Goal: Check status: Check status

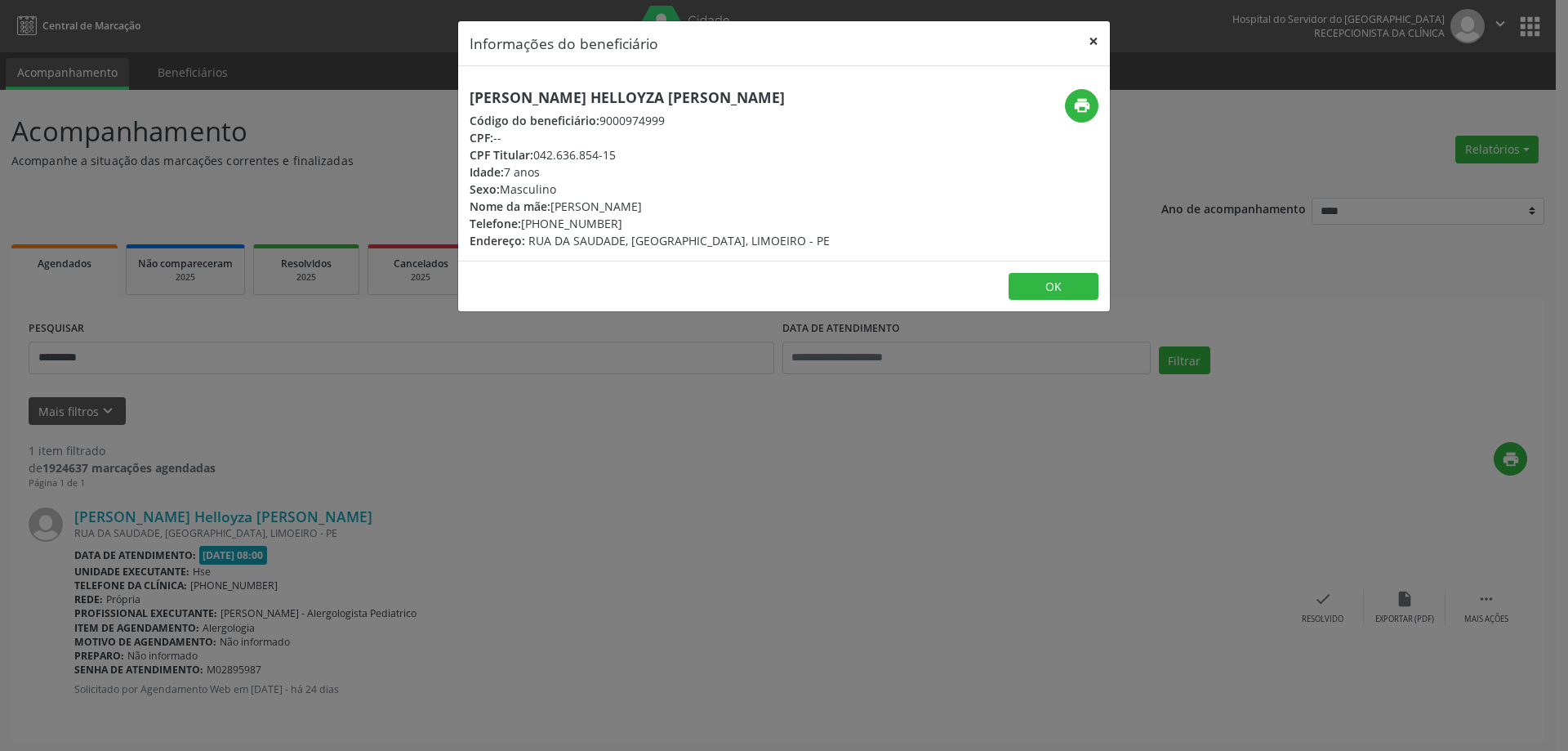
click at [1086, 41] on button "×" at bounding box center [1094, 41] width 33 height 40
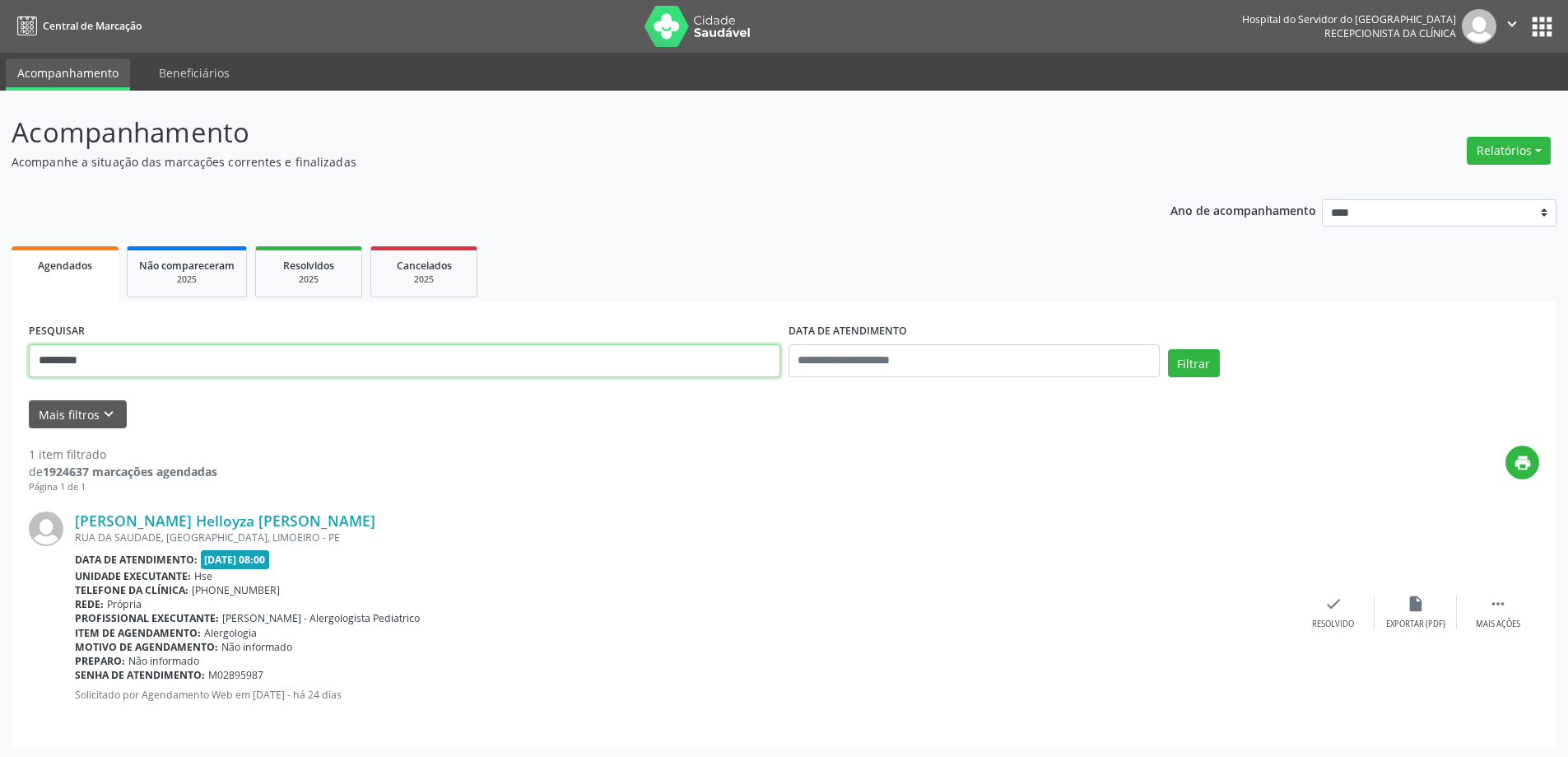
drag, startPoint x: 135, startPoint y: 365, endPoint x: 0, endPoint y: 379, distance: 135.7
click at [0, 379] on div "Acompanhamento Acompanhe a situação das marcações correntes e finalizadas Relat…" at bounding box center [784, 425] width 1568 height 669
click at [40, 424] on button "Mais filtros keyboard_arrow_down" at bounding box center [77, 414] width 98 height 28
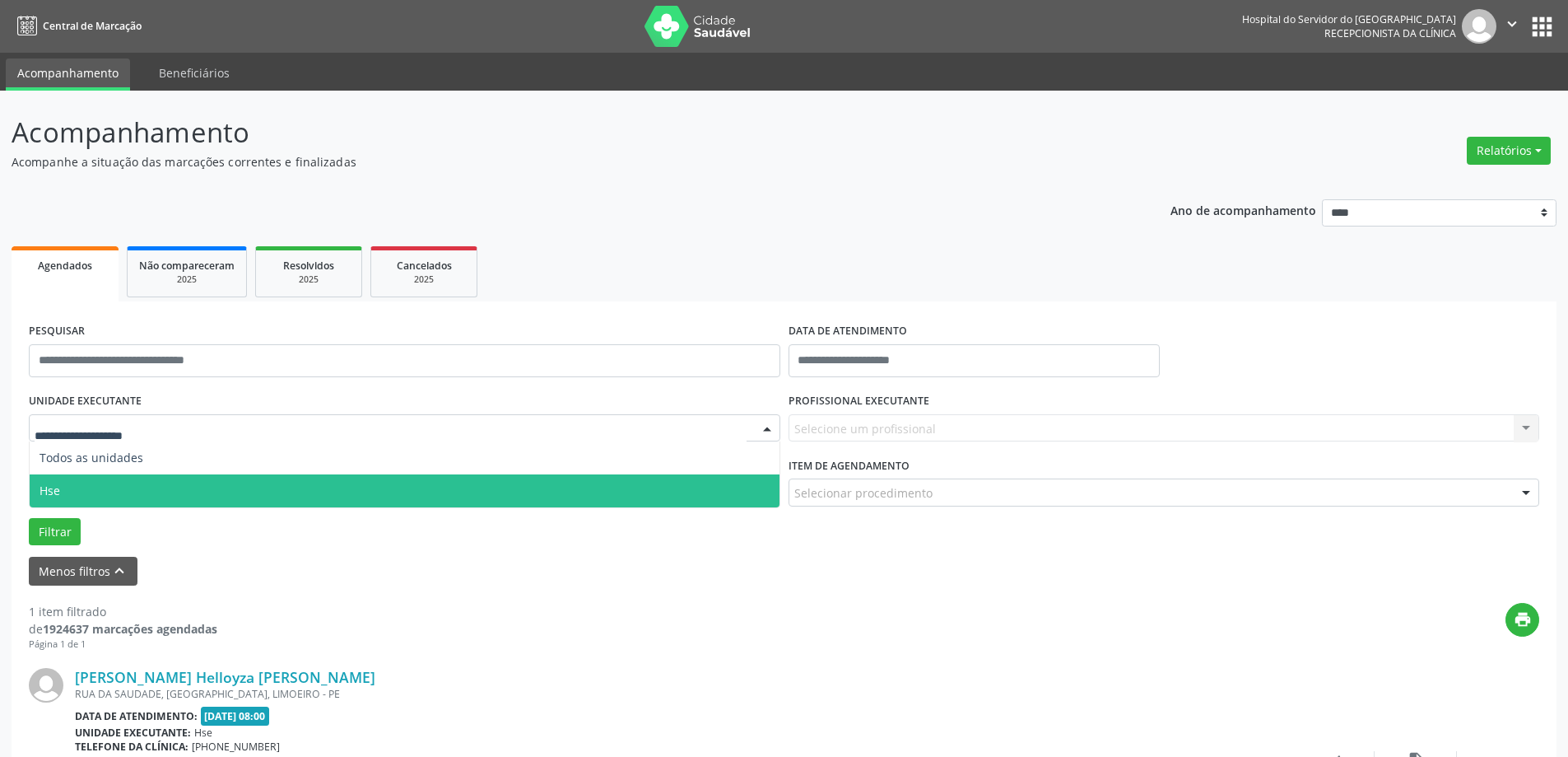
click at [127, 486] on span "Hse" at bounding box center [404, 491] width 750 height 33
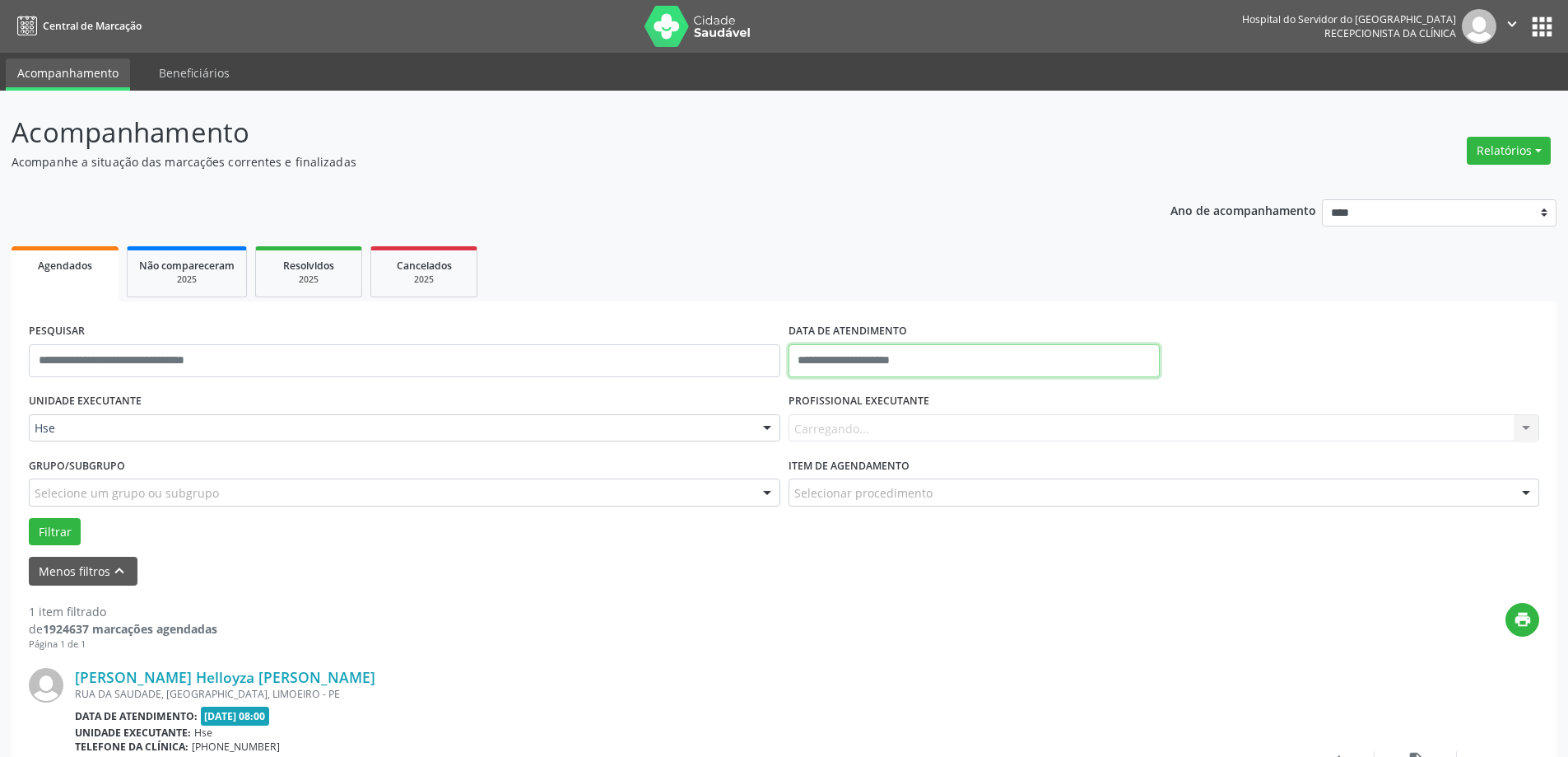
click at [1012, 373] on body "Central de Marcação Hospital do Servidor do [GEOGRAPHIC_DATA] Recepcionista da …" at bounding box center [784, 378] width 1568 height 757
click at [915, 513] on span "17" at bounding box center [914, 512] width 32 height 32
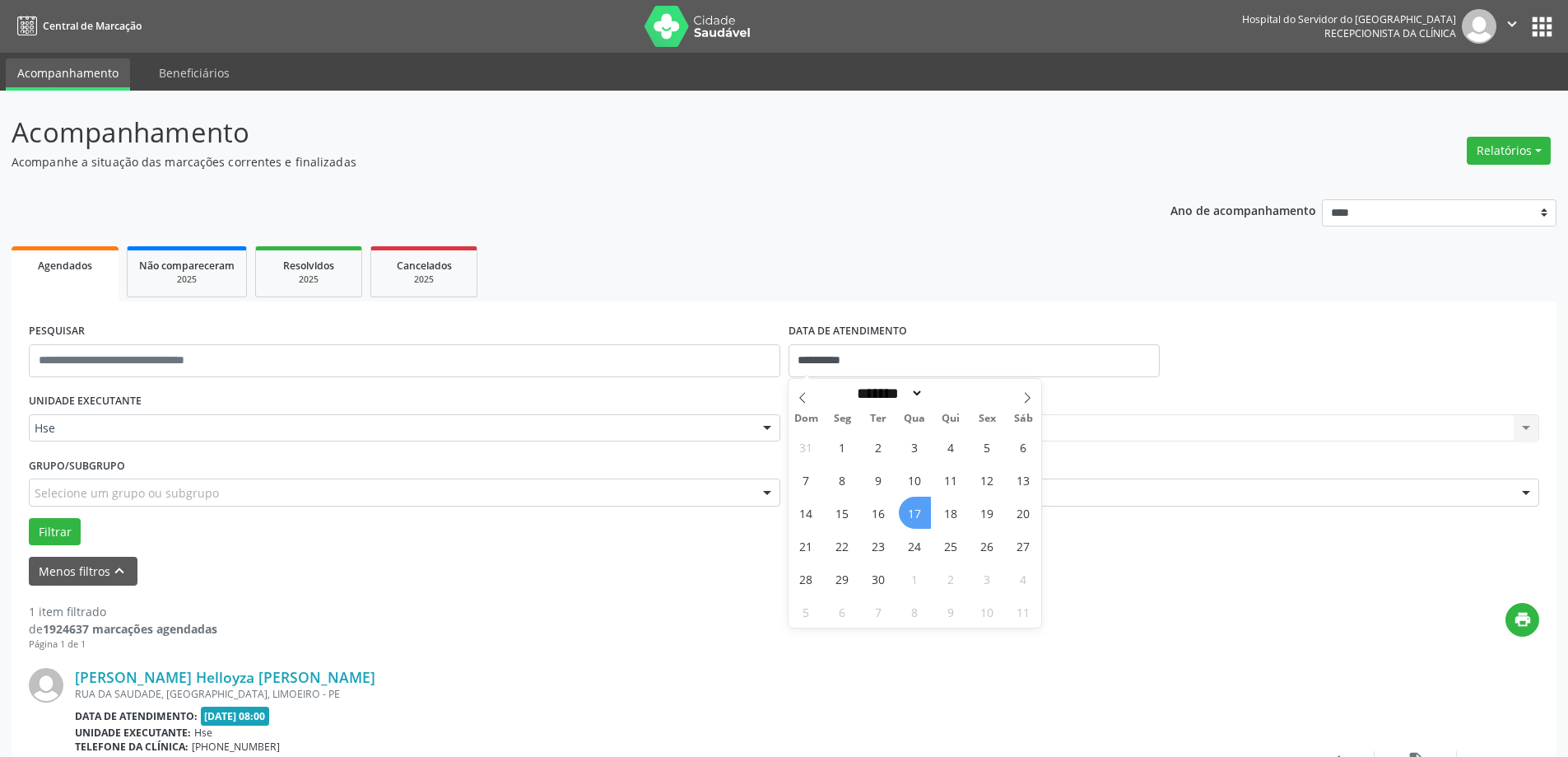
click at [915, 513] on span "17" at bounding box center [914, 512] width 32 height 32
click at [929, 437] on div "Carregando..." at bounding box center [1164, 428] width 751 height 28
click at [794, 430] on input "text" at bounding box center [794, 436] width 0 height 33
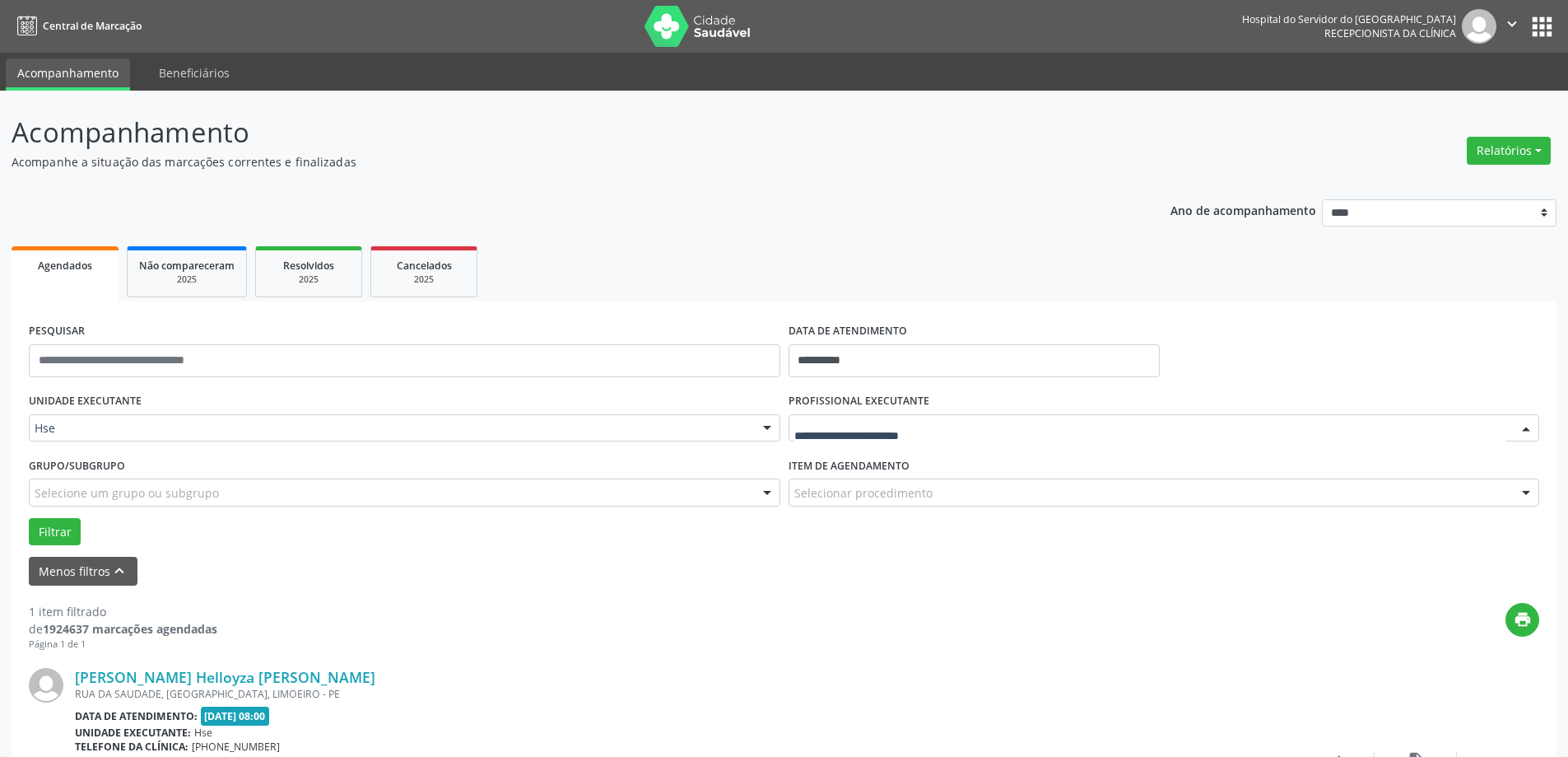
click at [927, 430] on input "text" at bounding box center [1149, 436] width 712 height 33
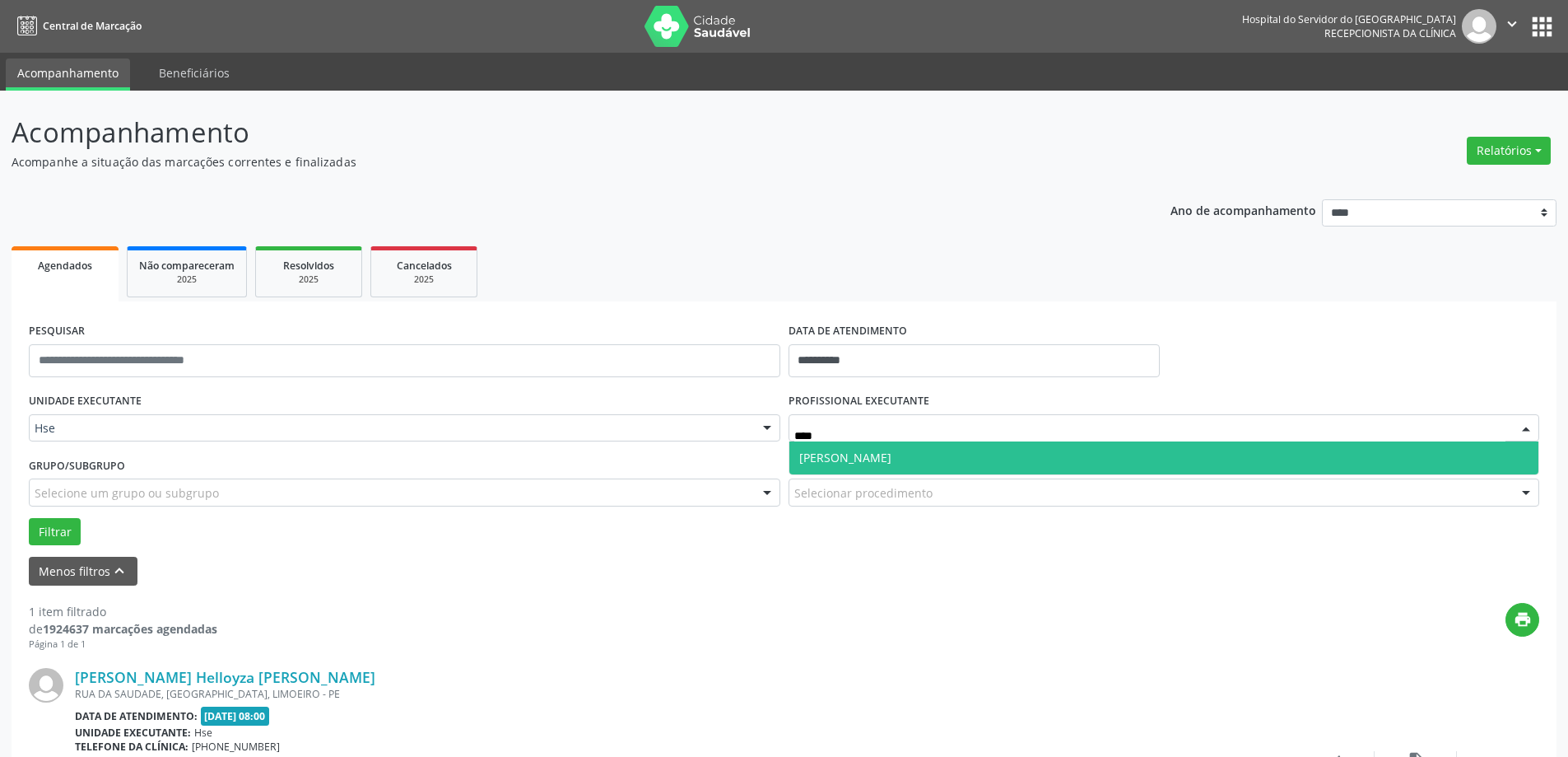
type input "*****"
click at [859, 461] on span "[PERSON_NAME]" at bounding box center [844, 457] width 93 height 16
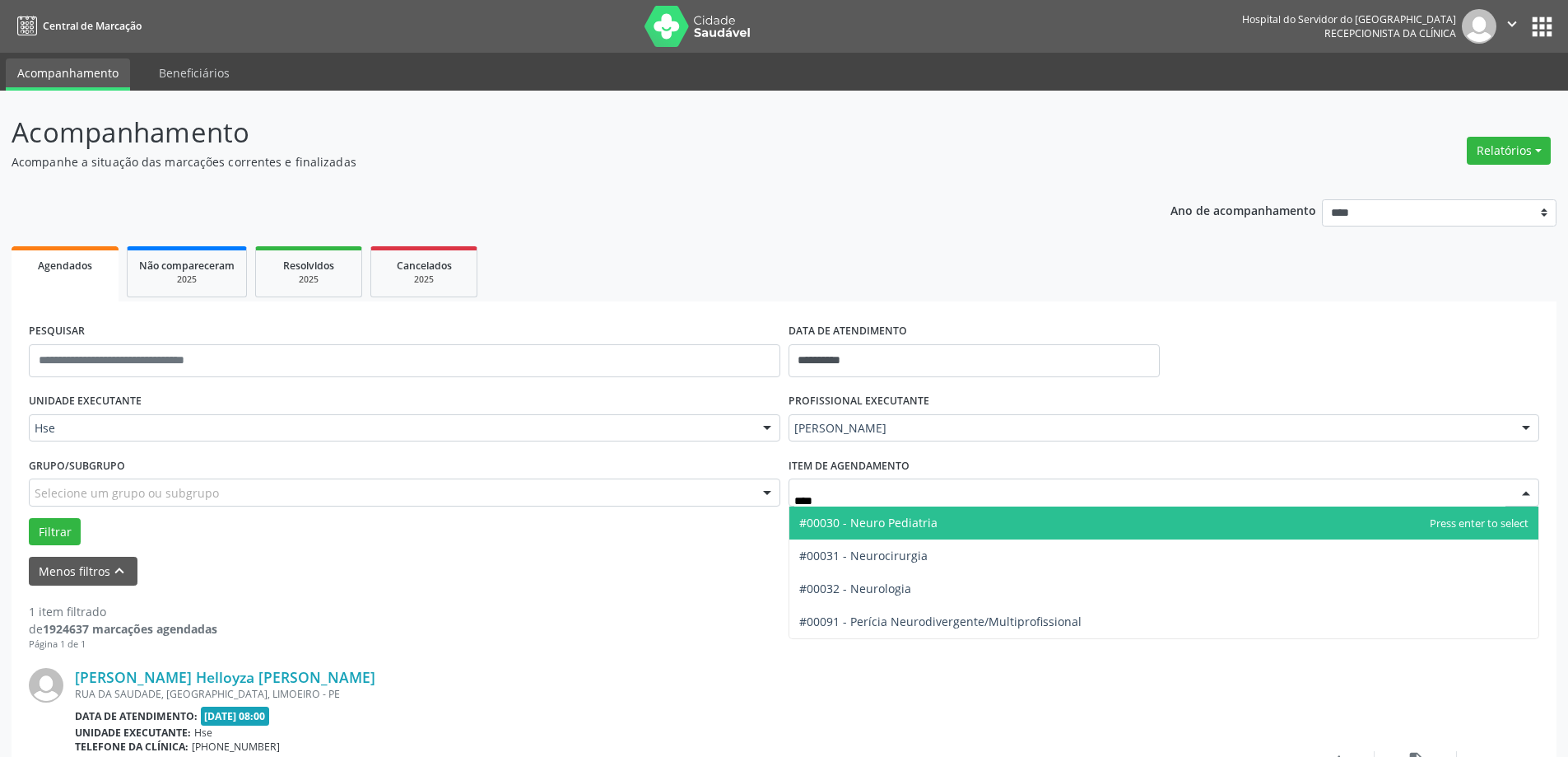
type input "*****"
click at [856, 512] on span "#00030 - Neuro Pediatria" at bounding box center [1164, 523] width 750 height 33
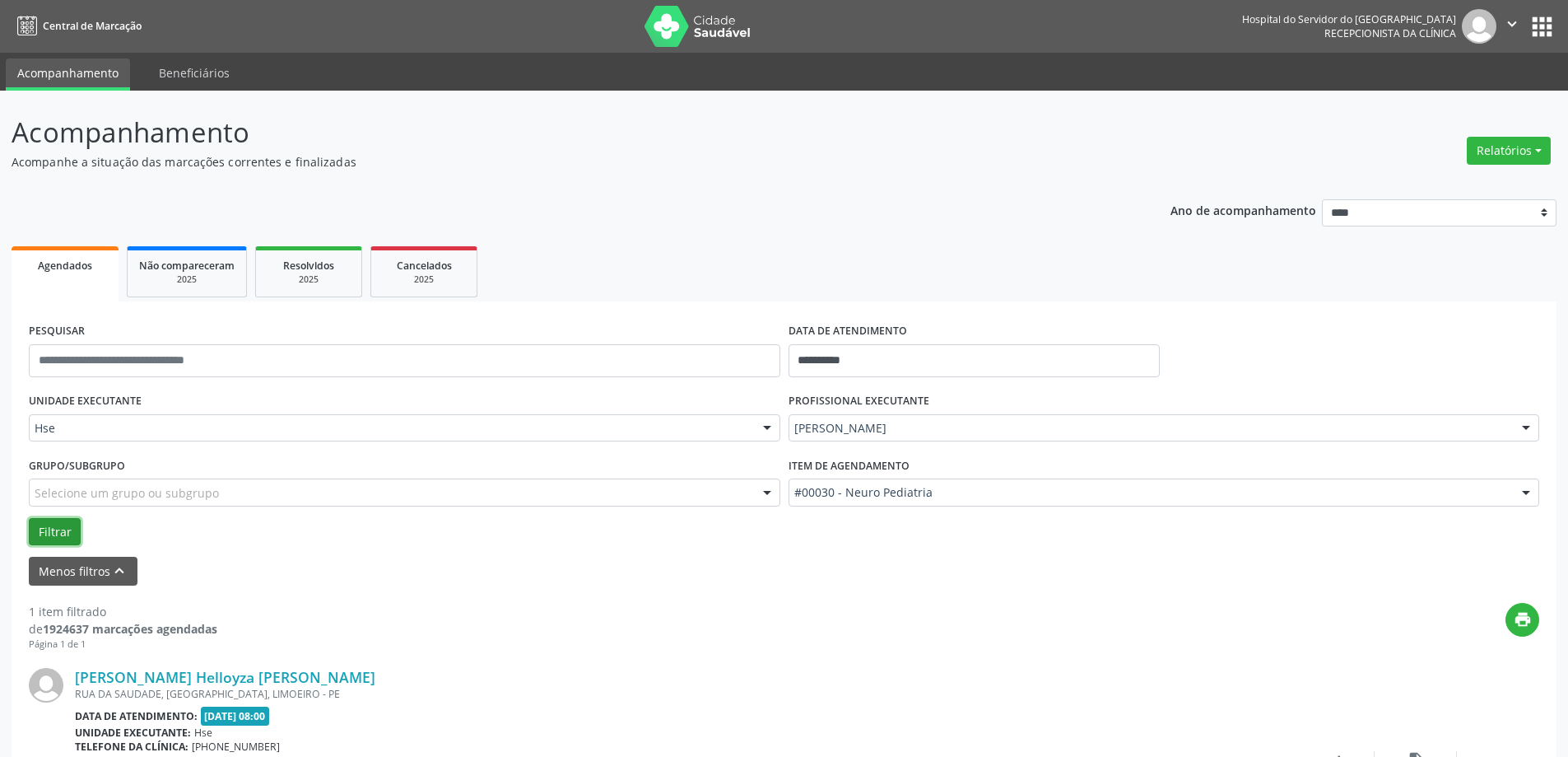
click at [49, 532] on button "Filtrar" at bounding box center [54, 532] width 52 height 28
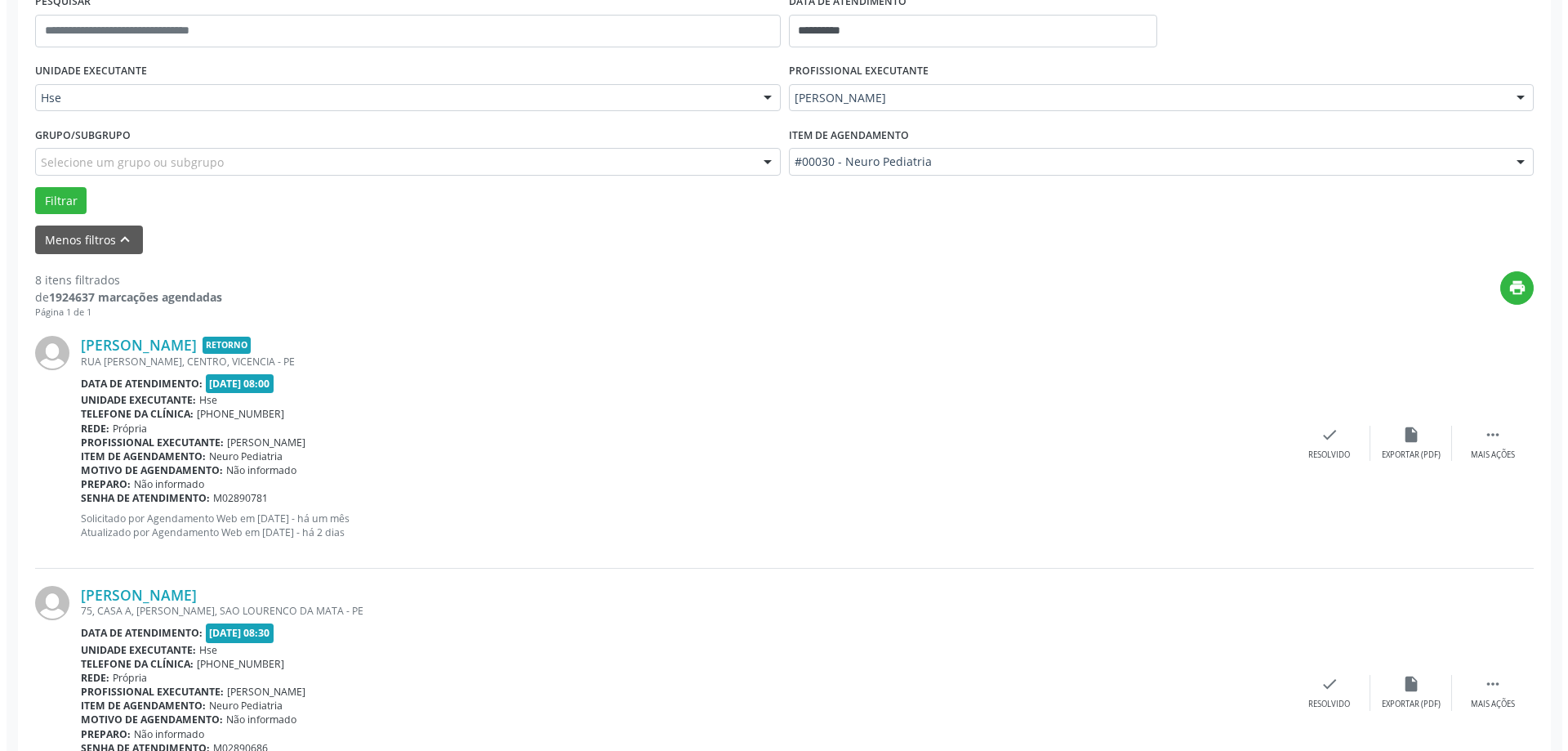
scroll to position [408, 0]
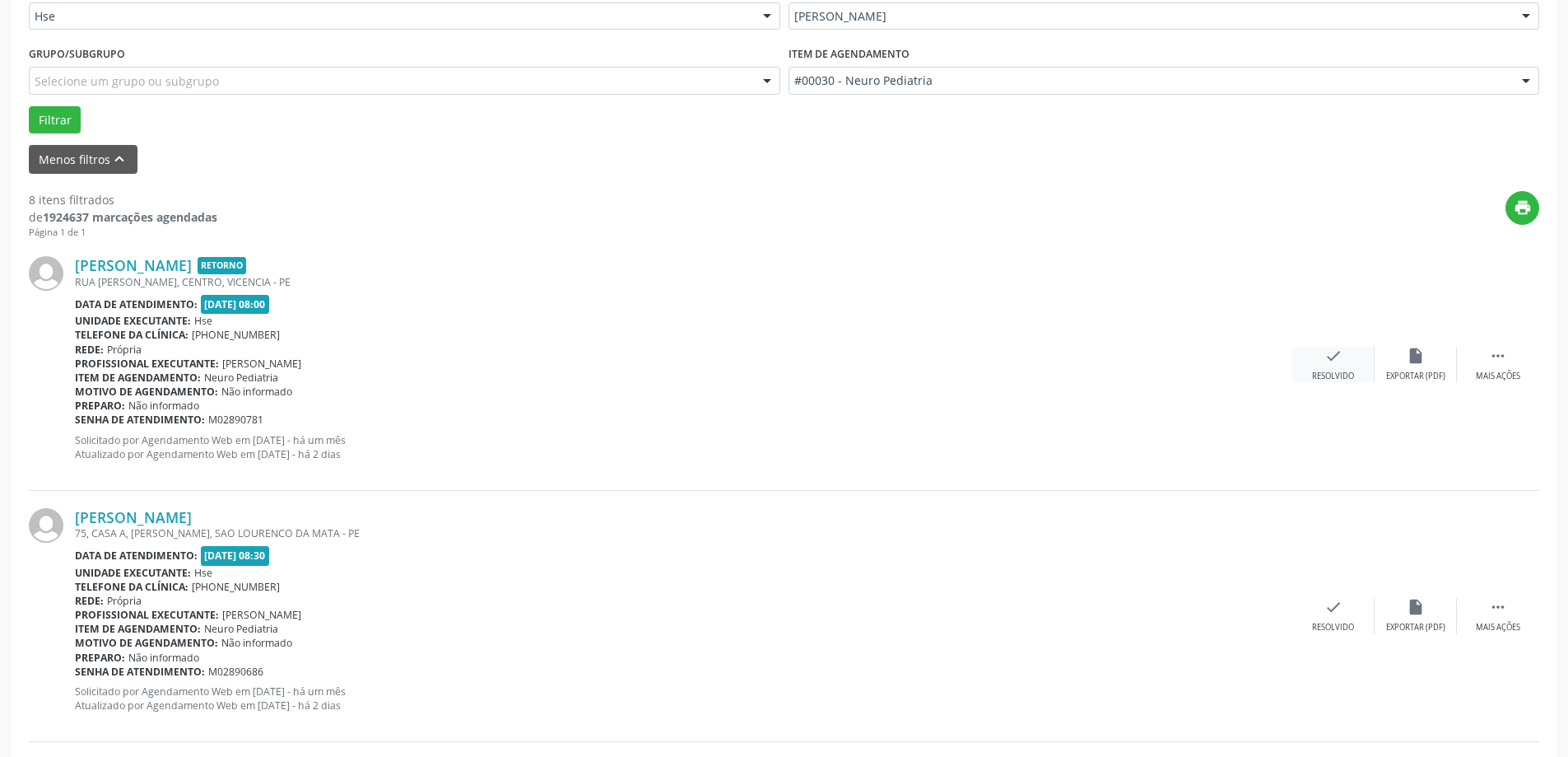
click at [1304, 354] on div "check Resolvido" at bounding box center [1334, 364] width 82 height 36
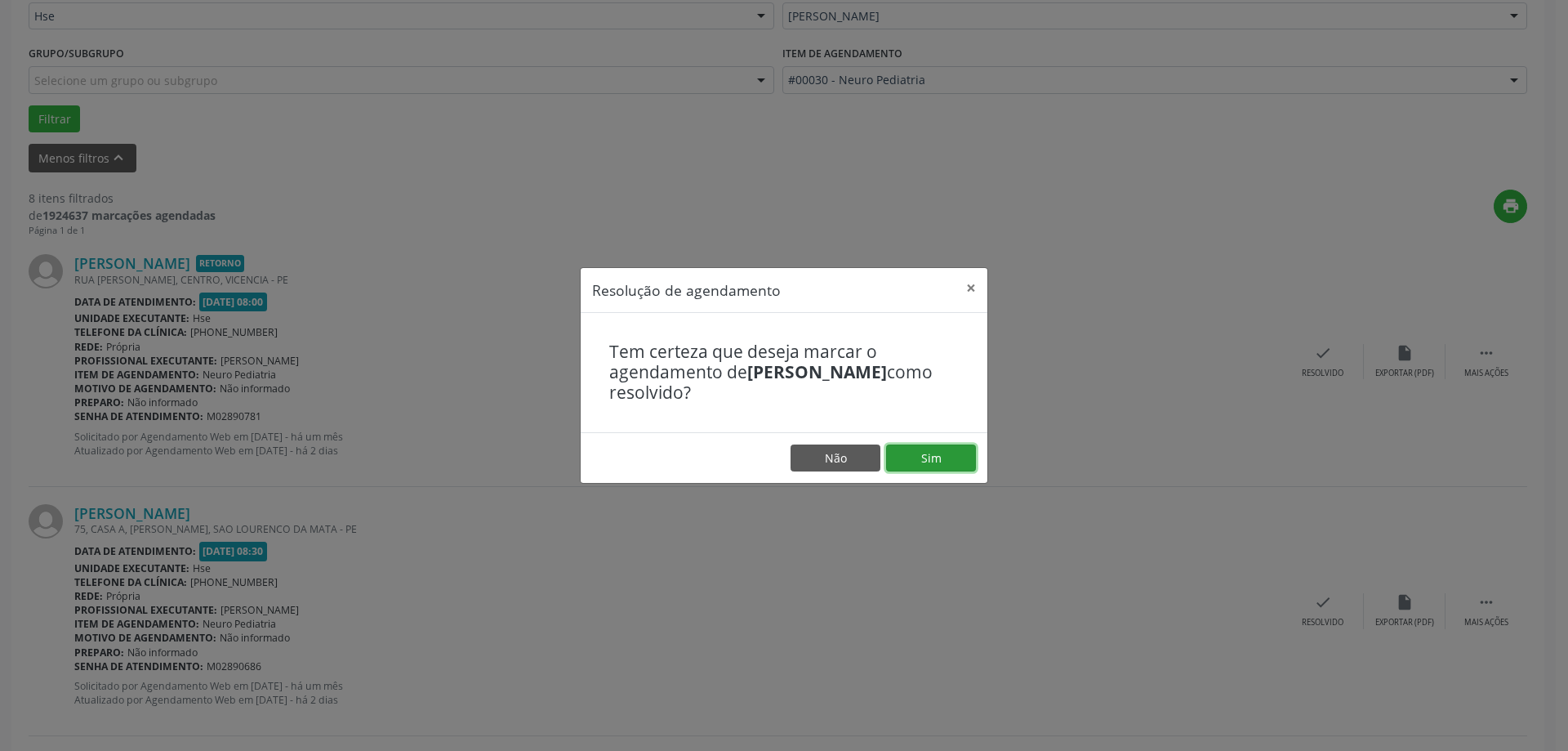
click at [924, 463] on button "Sim" at bounding box center [931, 458] width 90 height 28
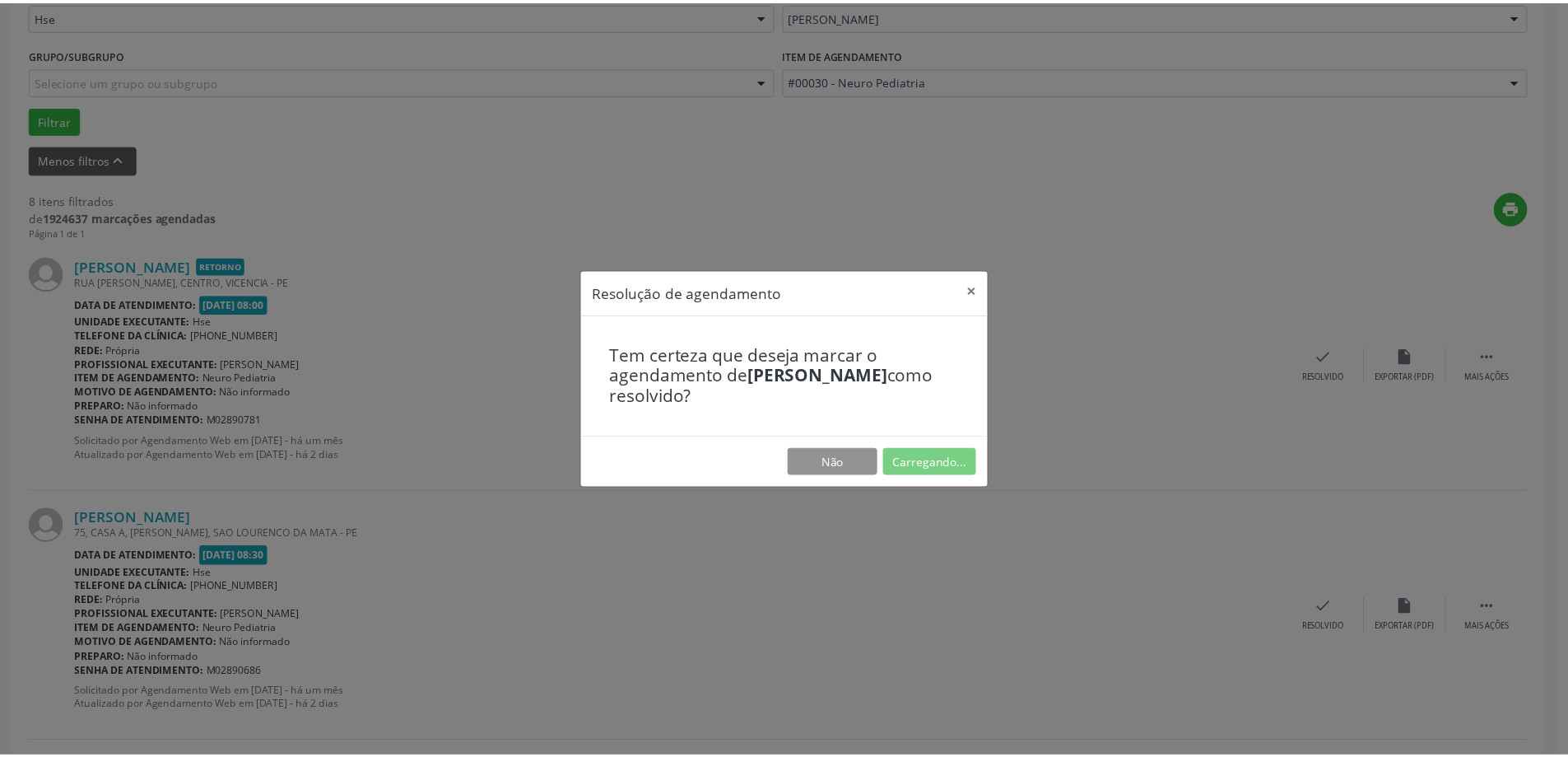
scroll to position [0, 0]
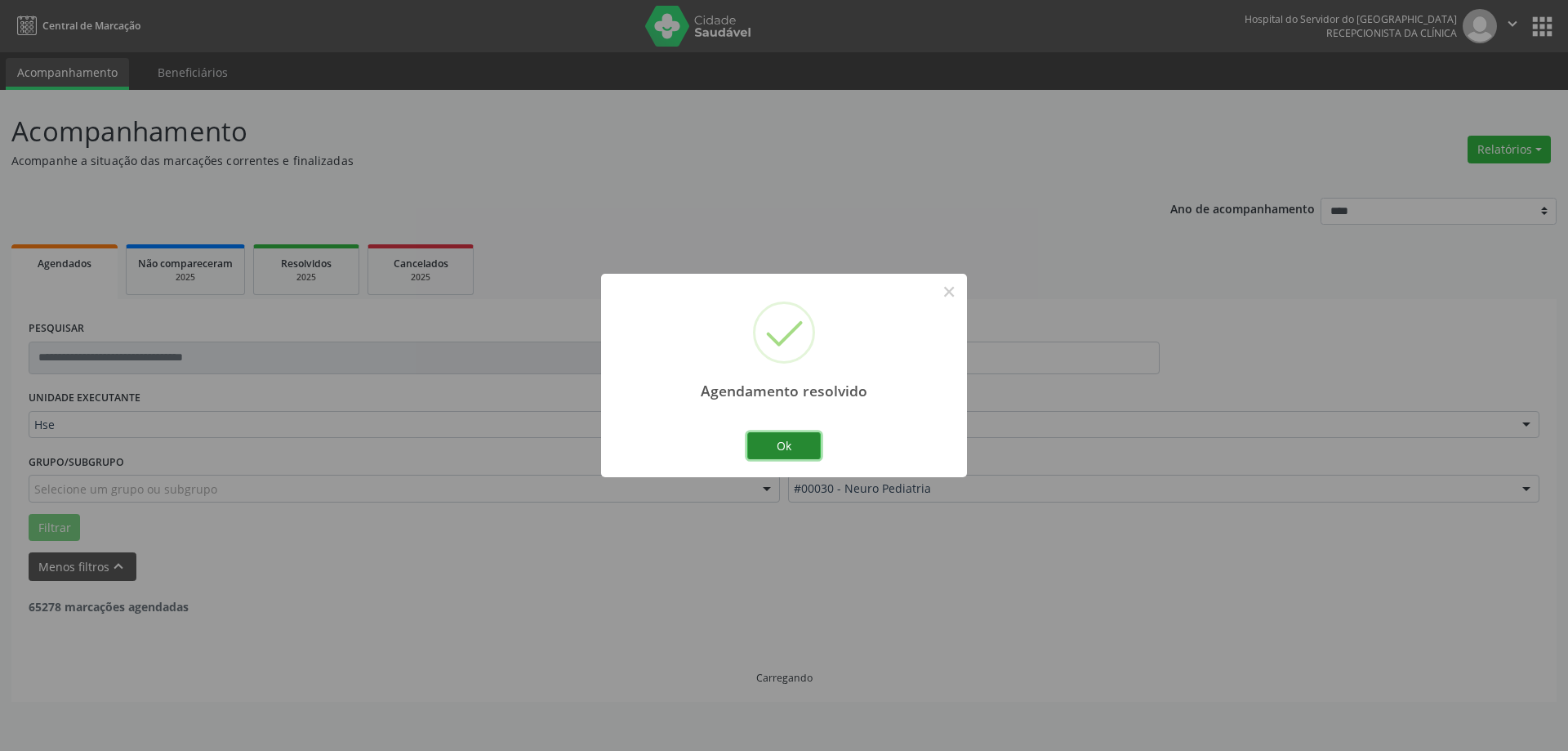
click at [776, 456] on button "Ok" at bounding box center [784, 446] width 74 height 28
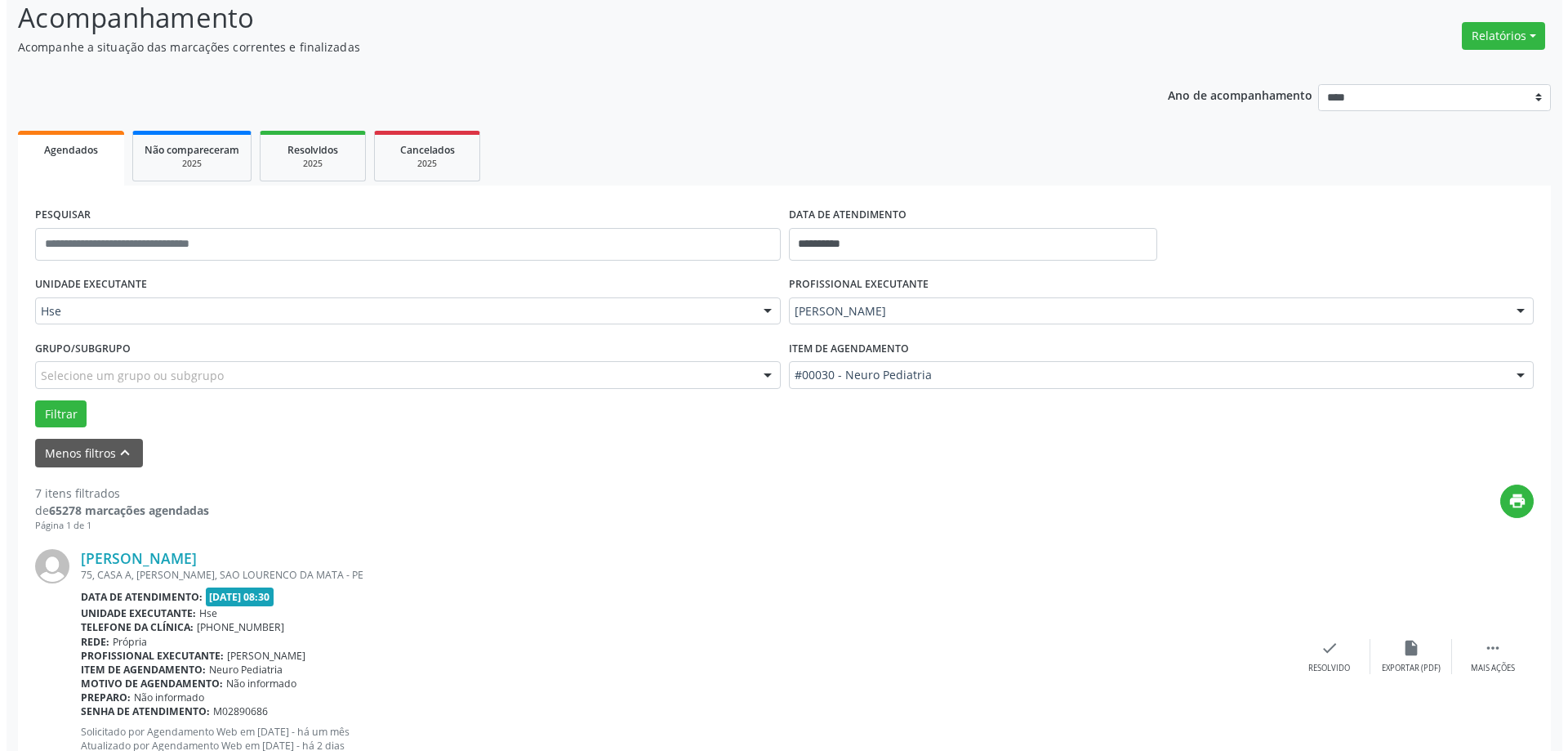
scroll to position [164, 0]
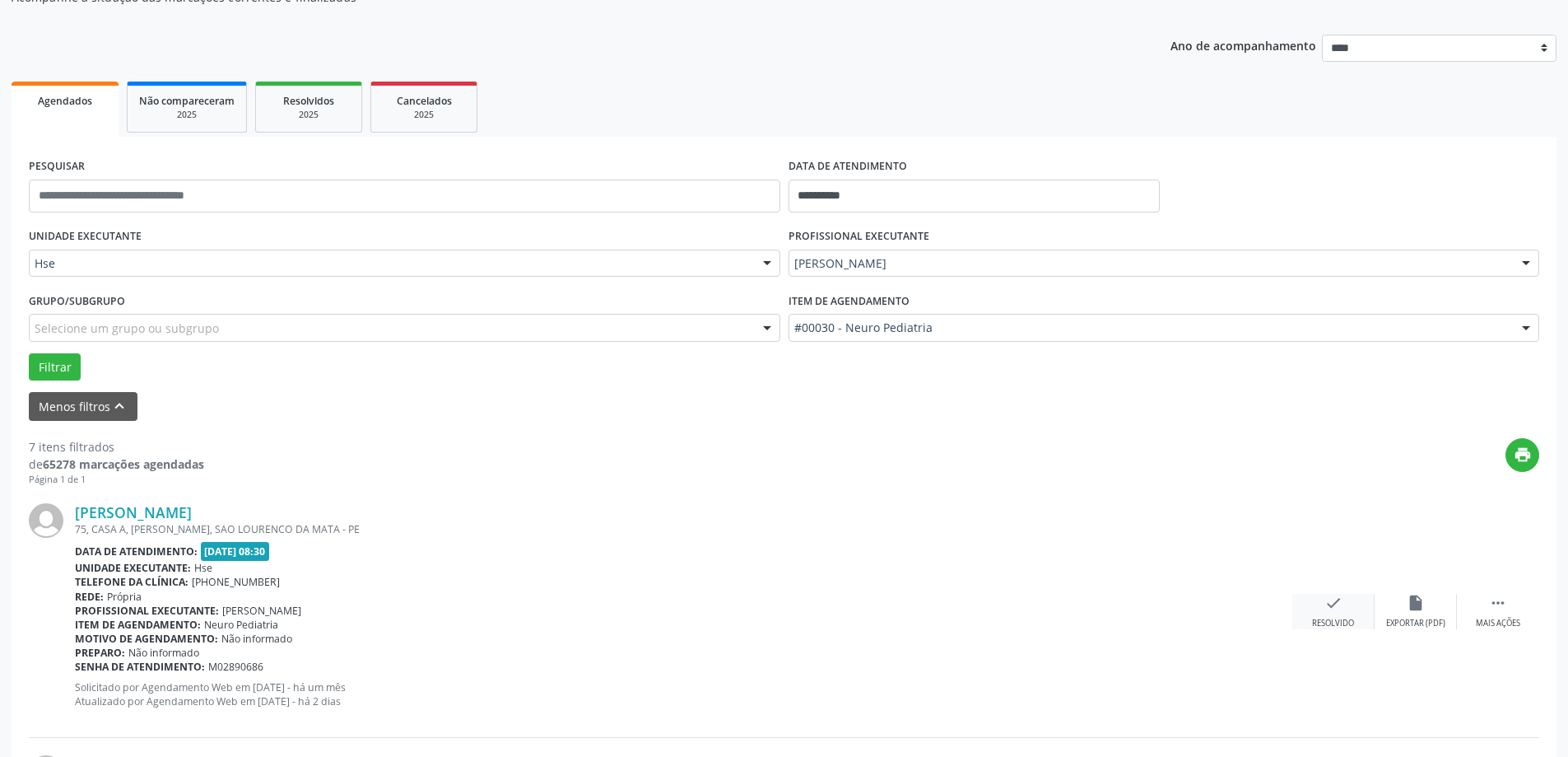
click at [1329, 614] on div "check Resolvido" at bounding box center [1334, 611] width 82 height 36
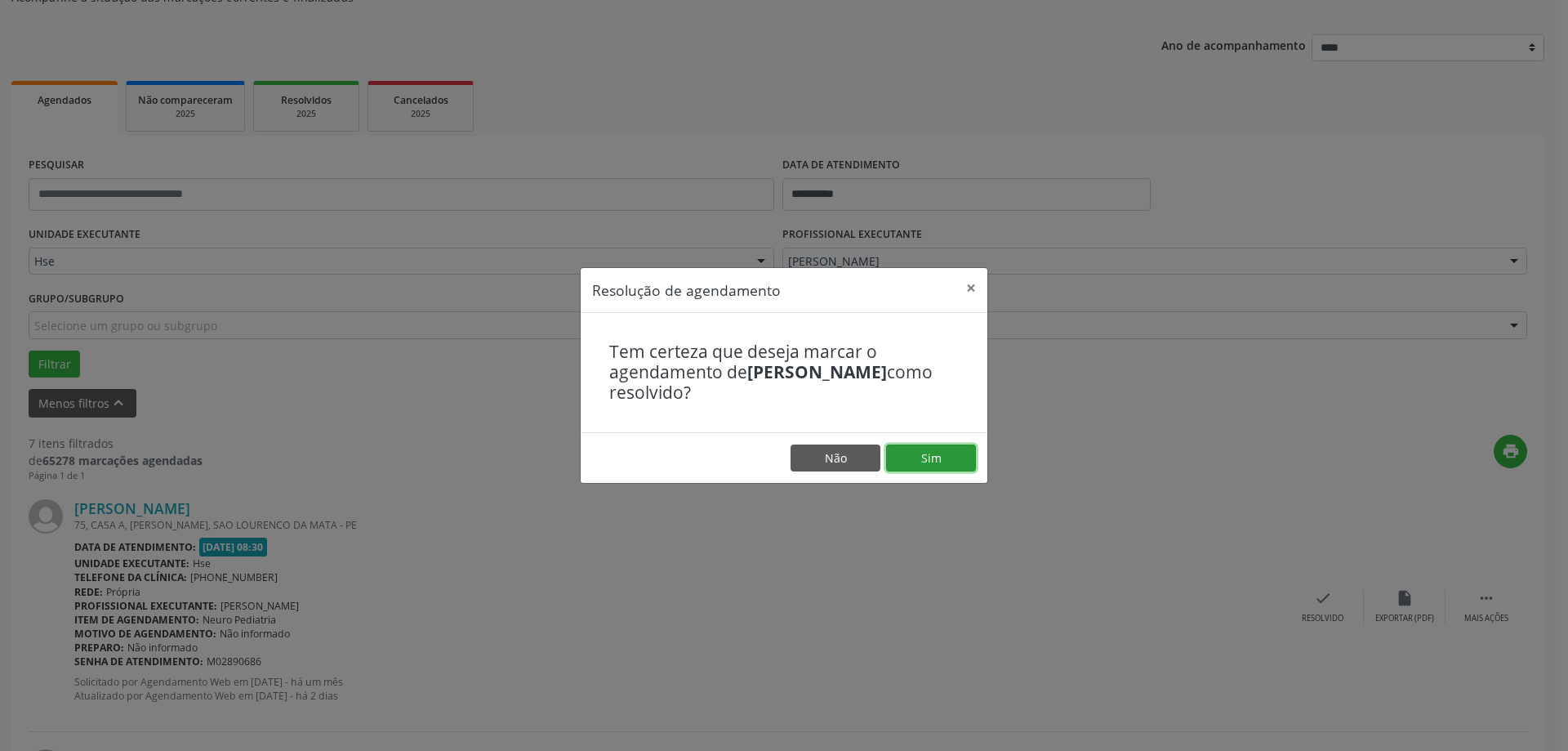
click at [950, 468] on button "Sim" at bounding box center [931, 458] width 90 height 28
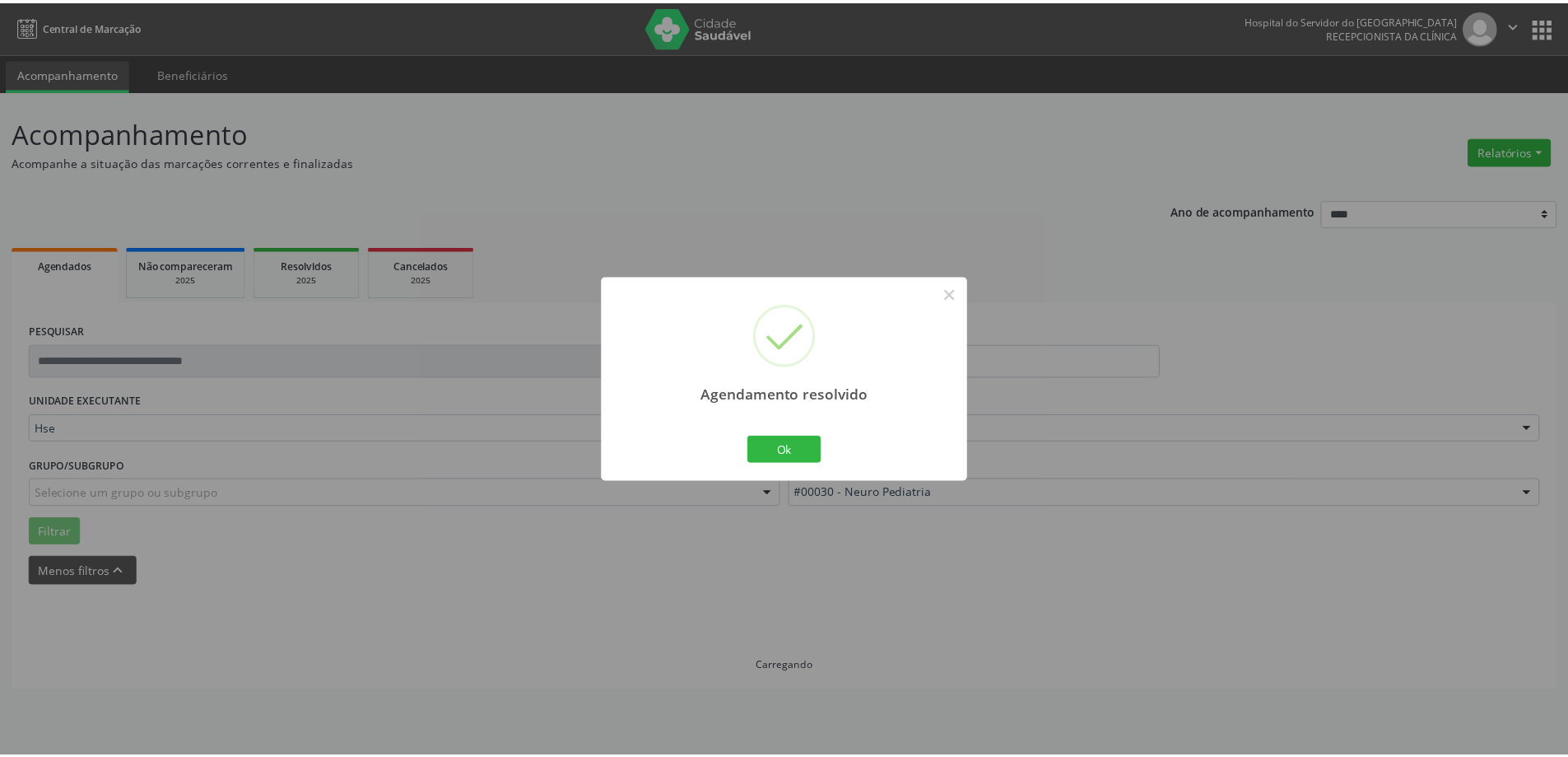
scroll to position [0, 0]
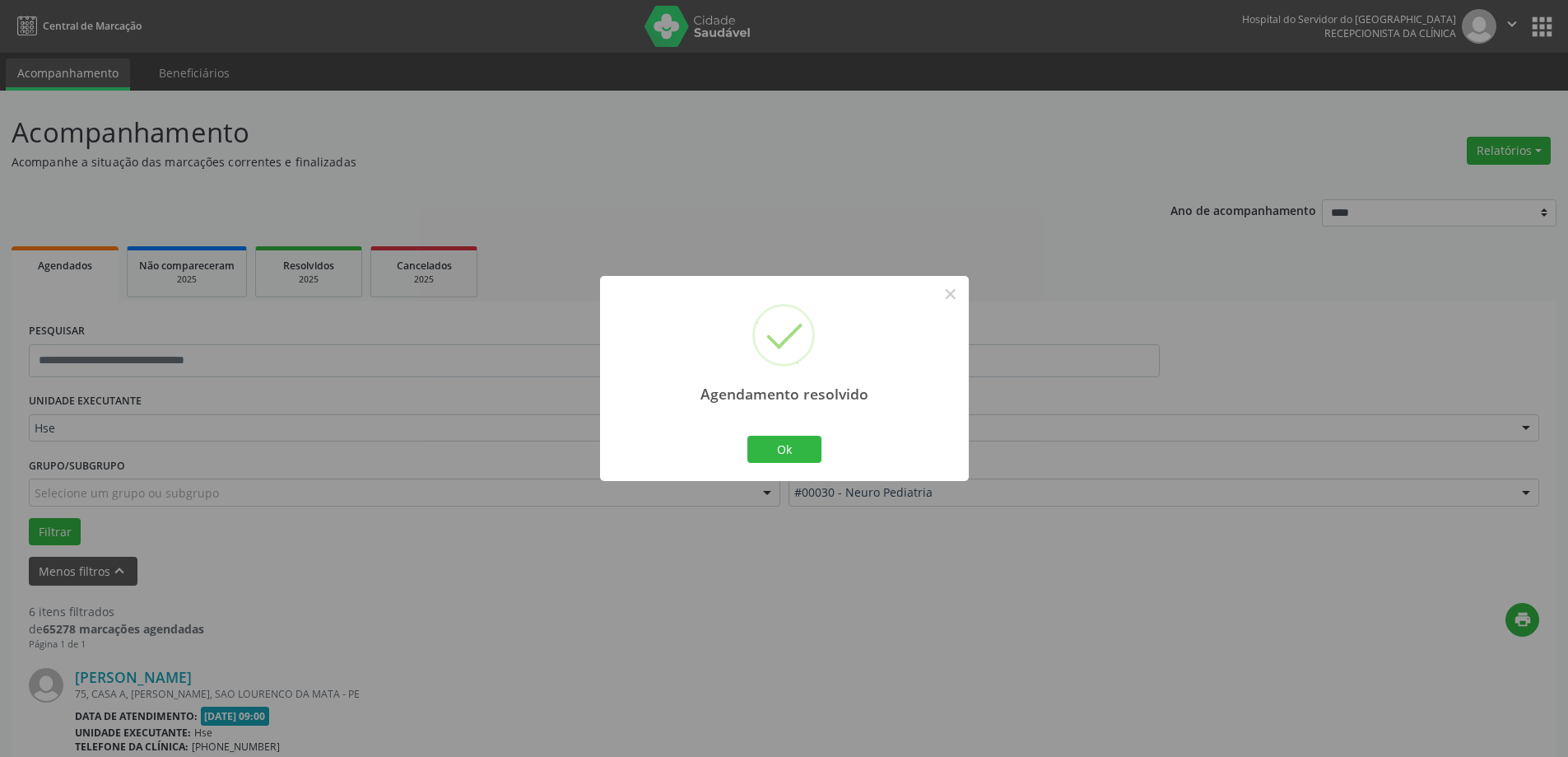
click at [786, 464] on div "Ok Cancel" at bounding box center [783, 449] width 82 height 35
click at [785, 453] on button "Ok" at bounding box center [784, 449] width 74 height 28
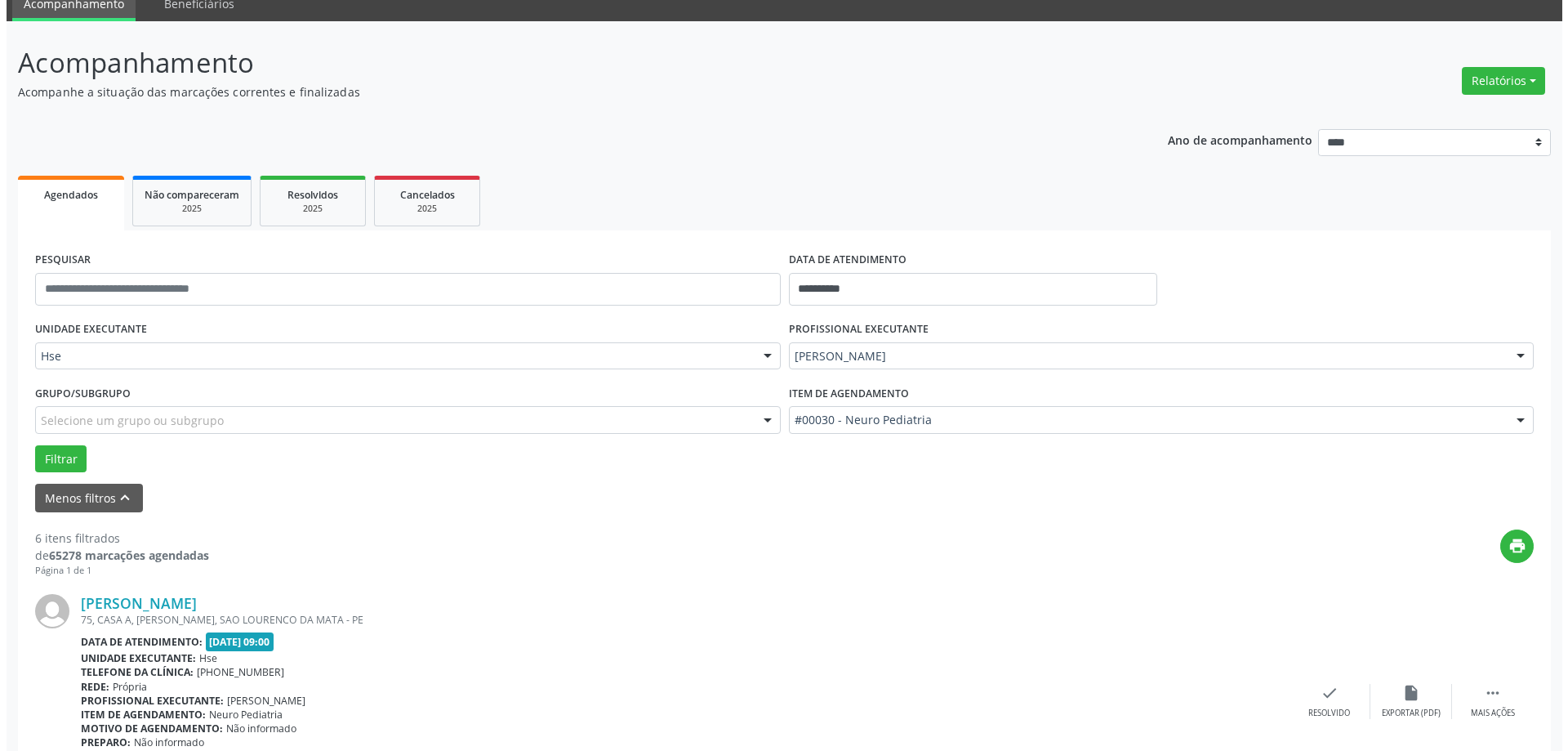
scroll to position [164, 0]
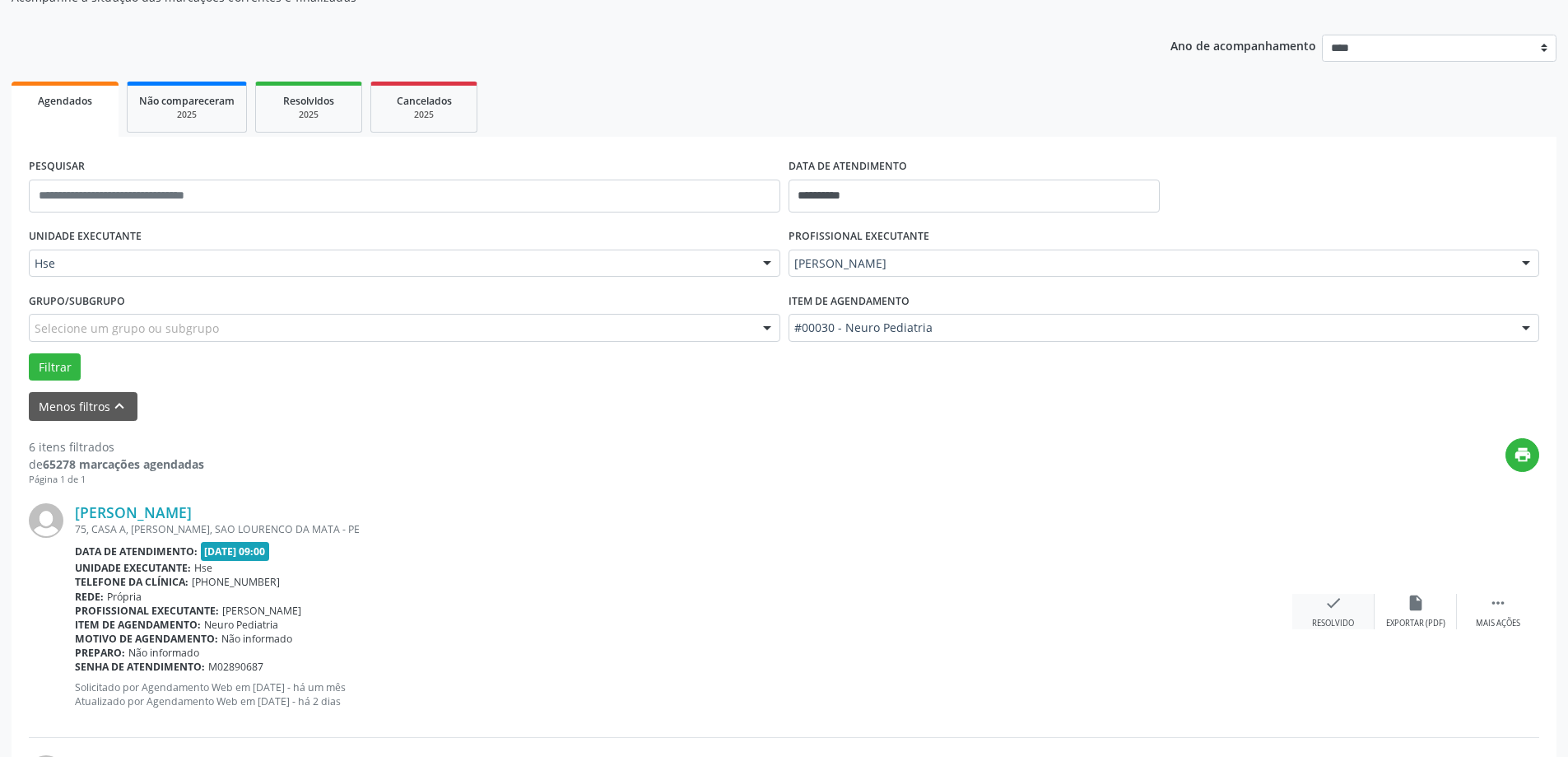
click at [1311, 602] on div "check Resolvido" at bounding box center [1334, 611] width 82 height 36
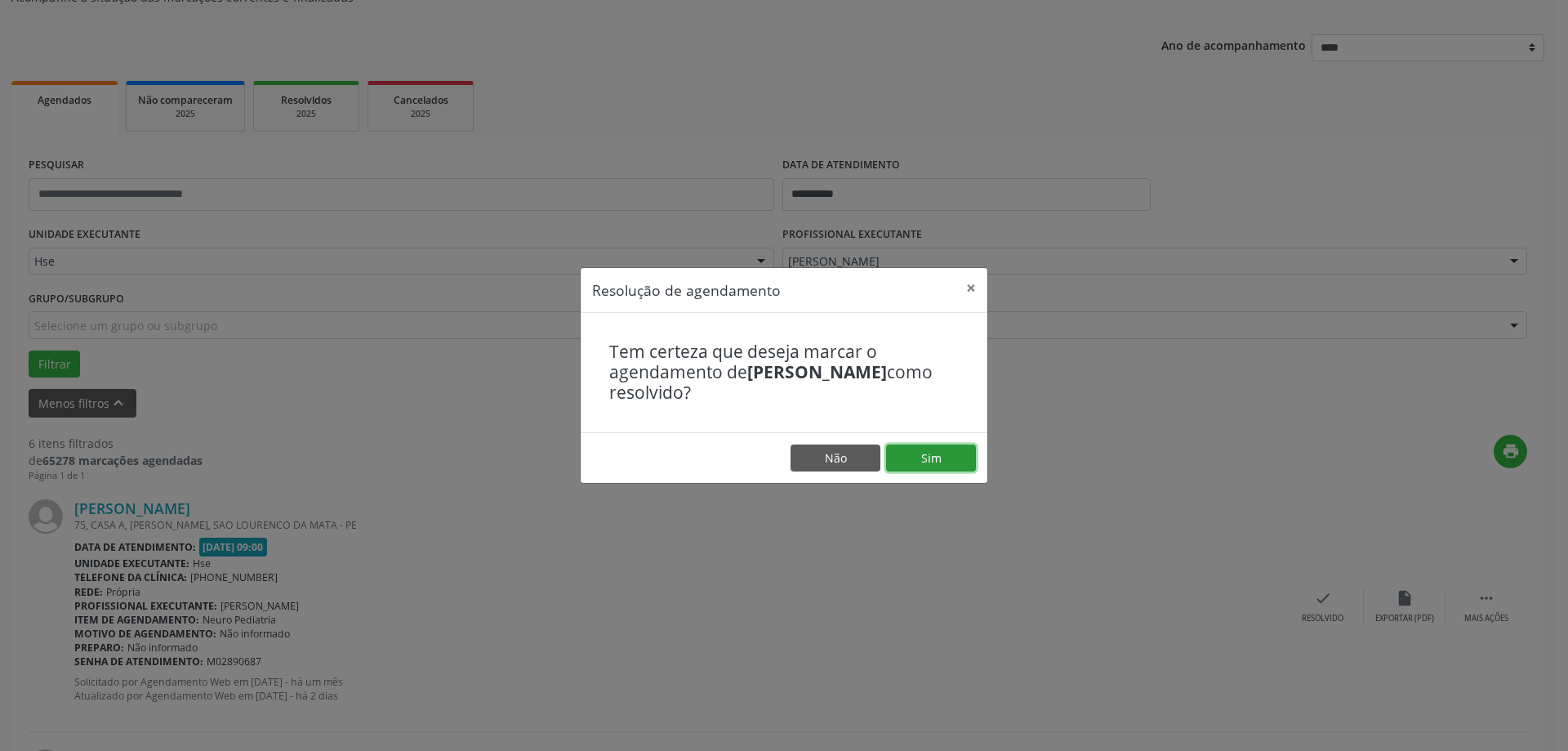
click at [928, 464] on button "Sim" at bounding box center [931, 458] width 90 height 28
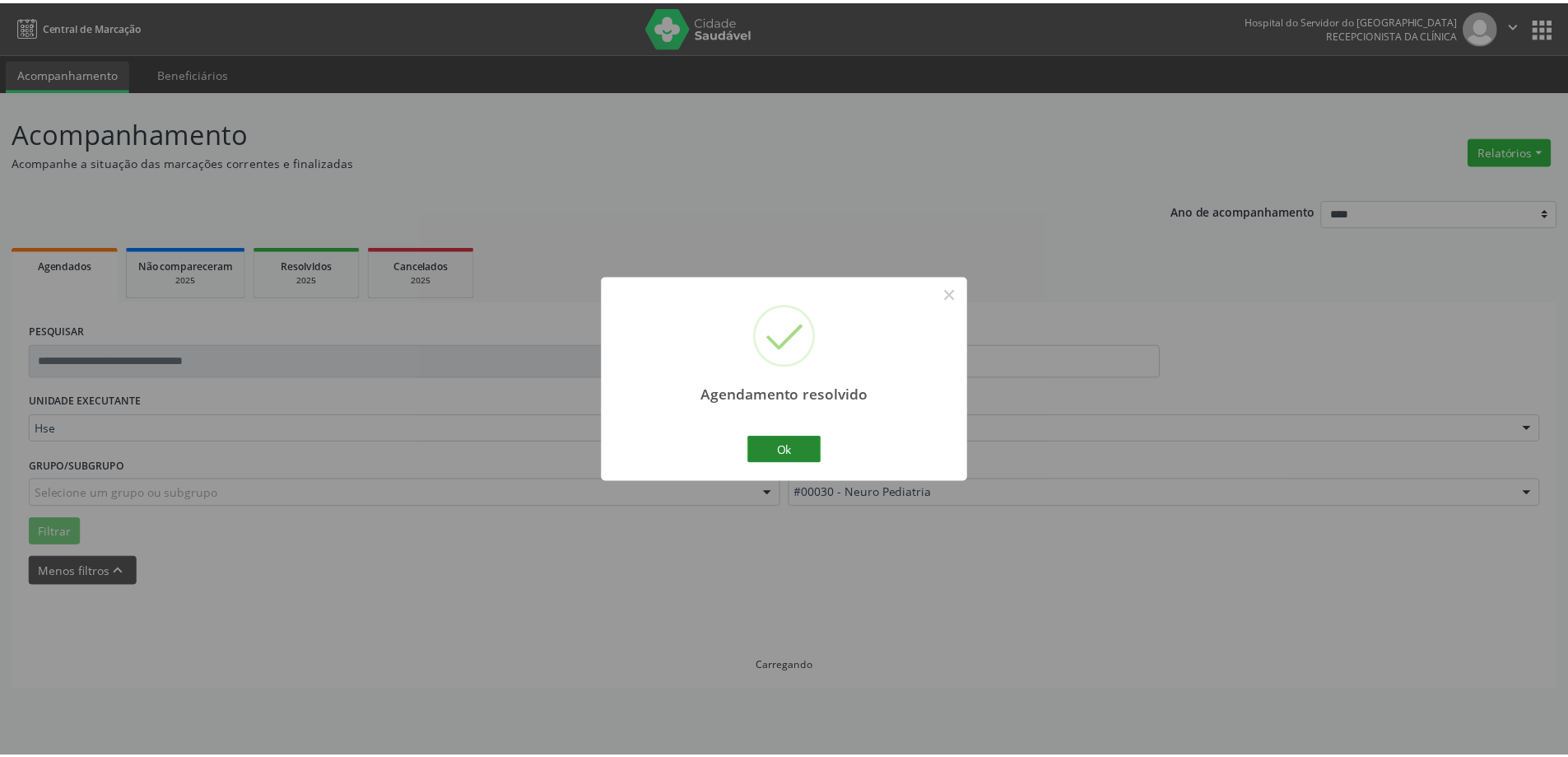
scroll to position [0, 0]
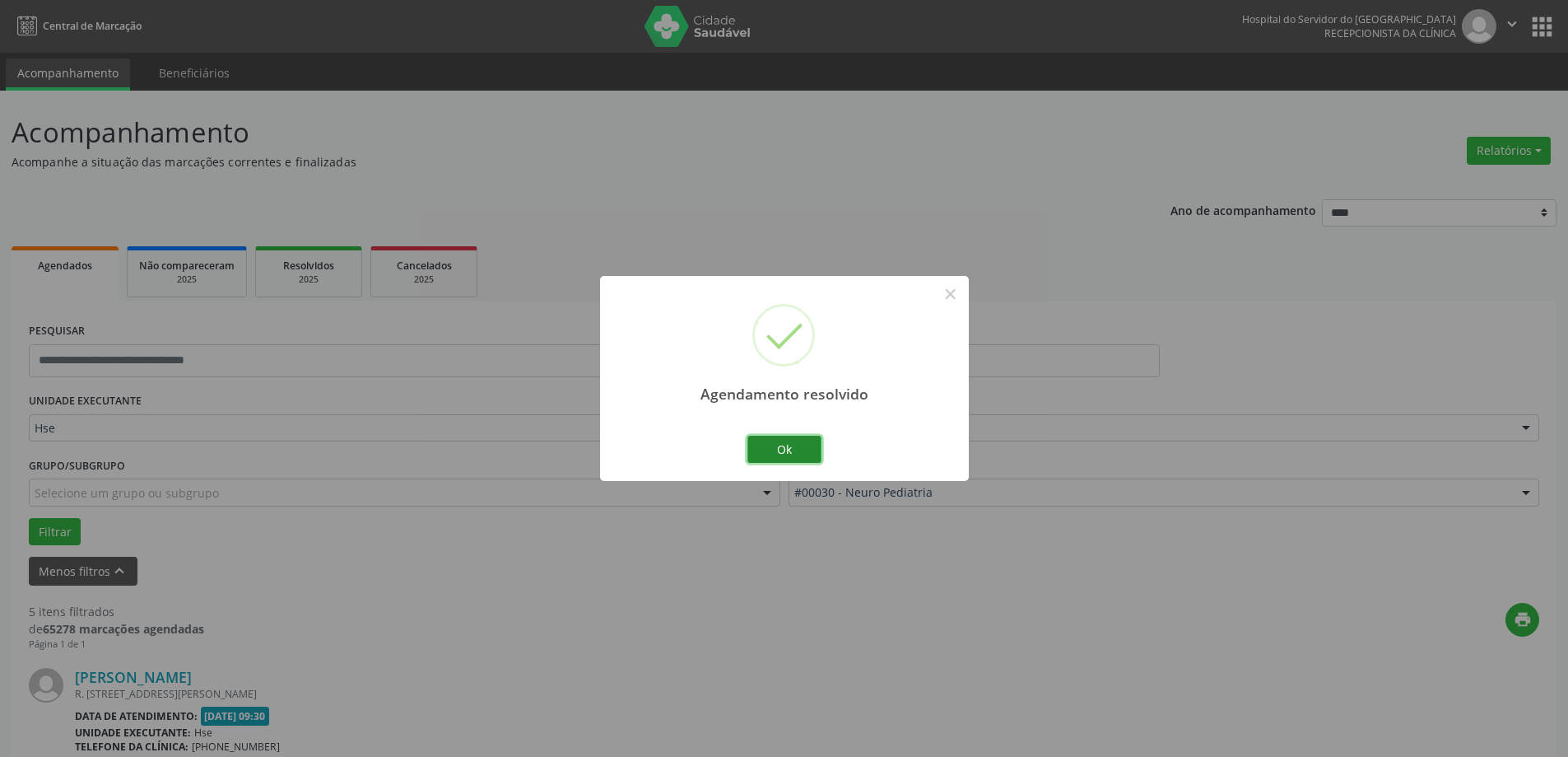
click at [799, 451] on button "Ok" at bounding box center [784, 449] width 74 height 28
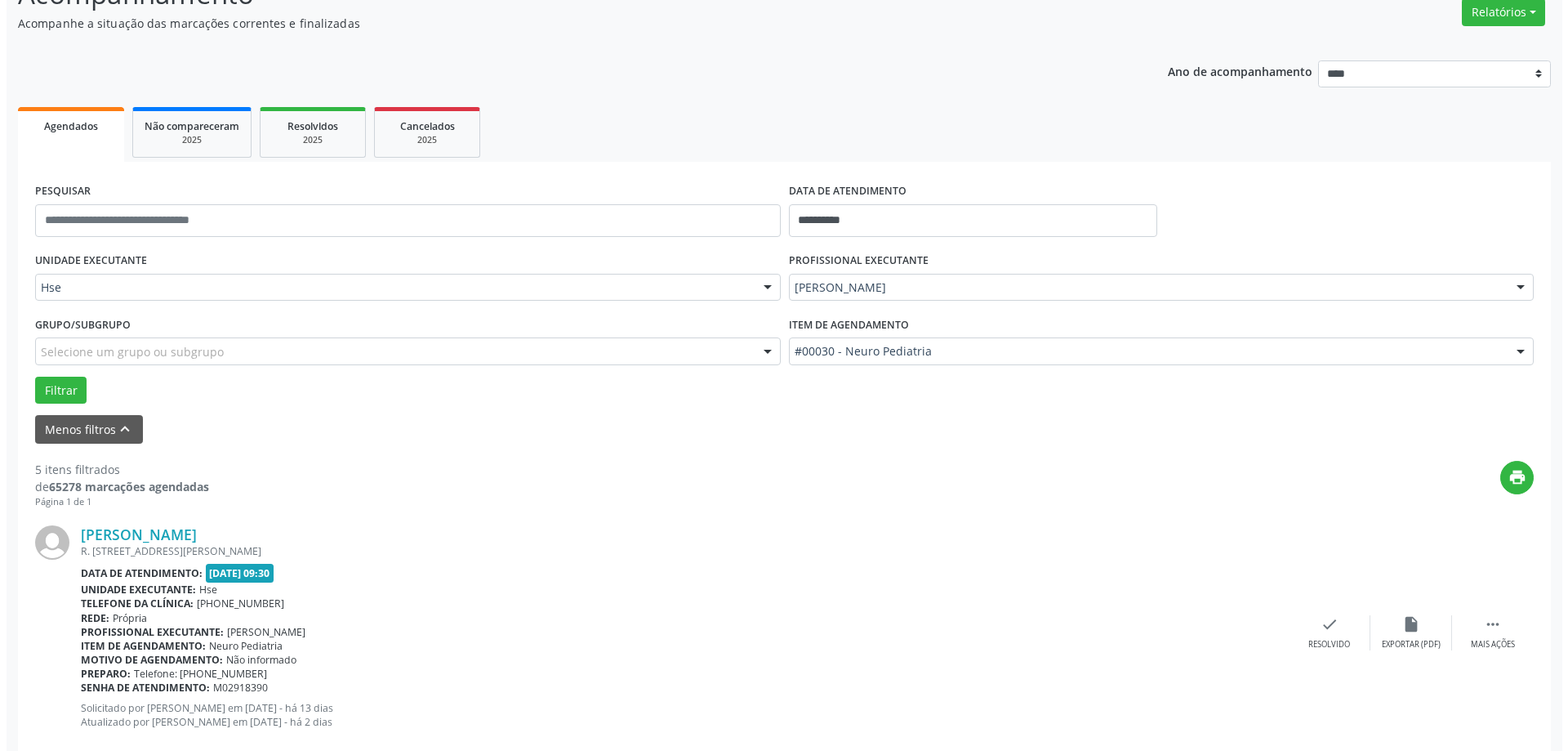
scroll to position [164, 0]
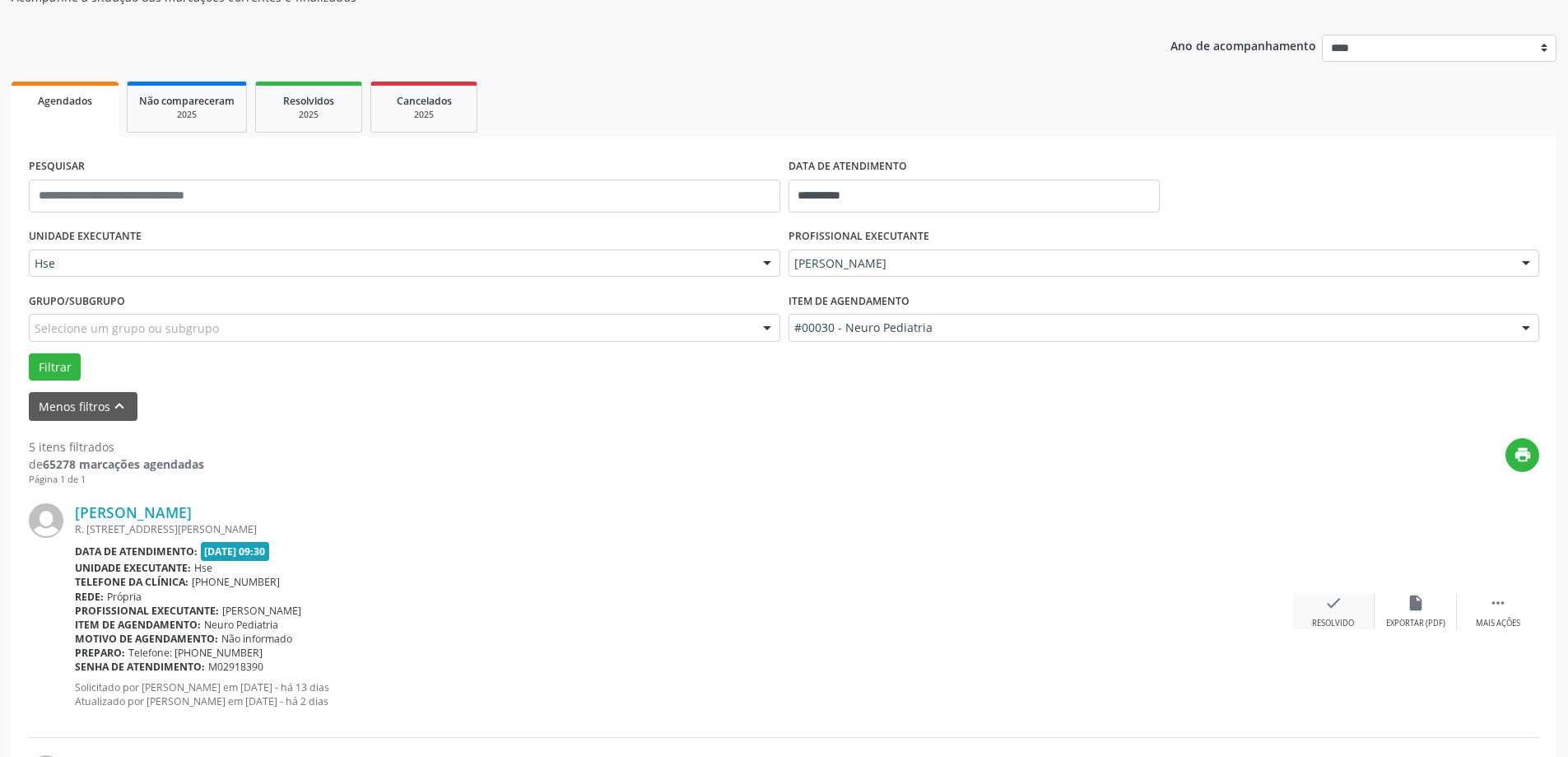
click at [1317, 606] on div "check Resolvido" at bounding box center [1334, 611] width 82 height 36
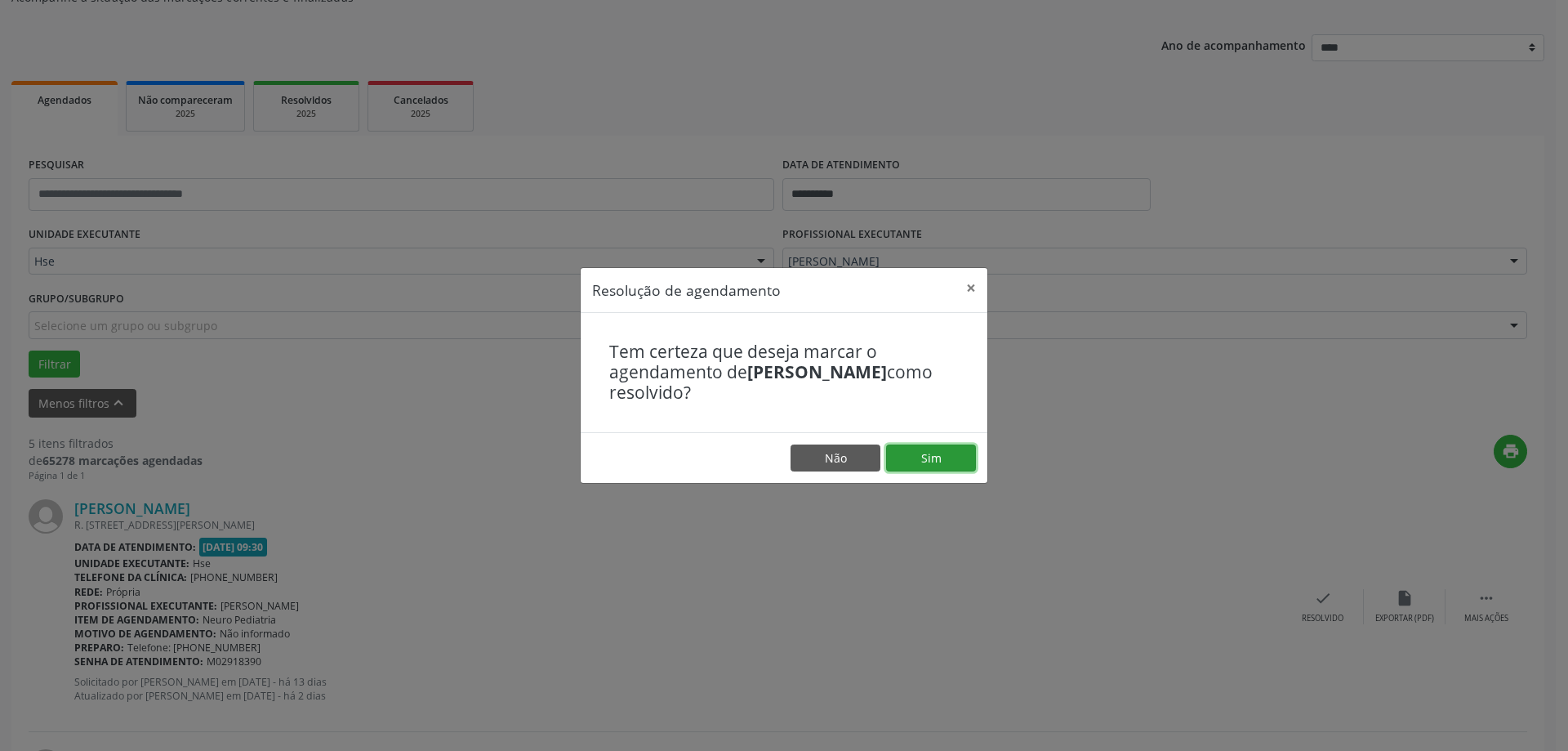
click at [950, 471] on button "Sim" at bounding box center [931, 458] width 90 height 28
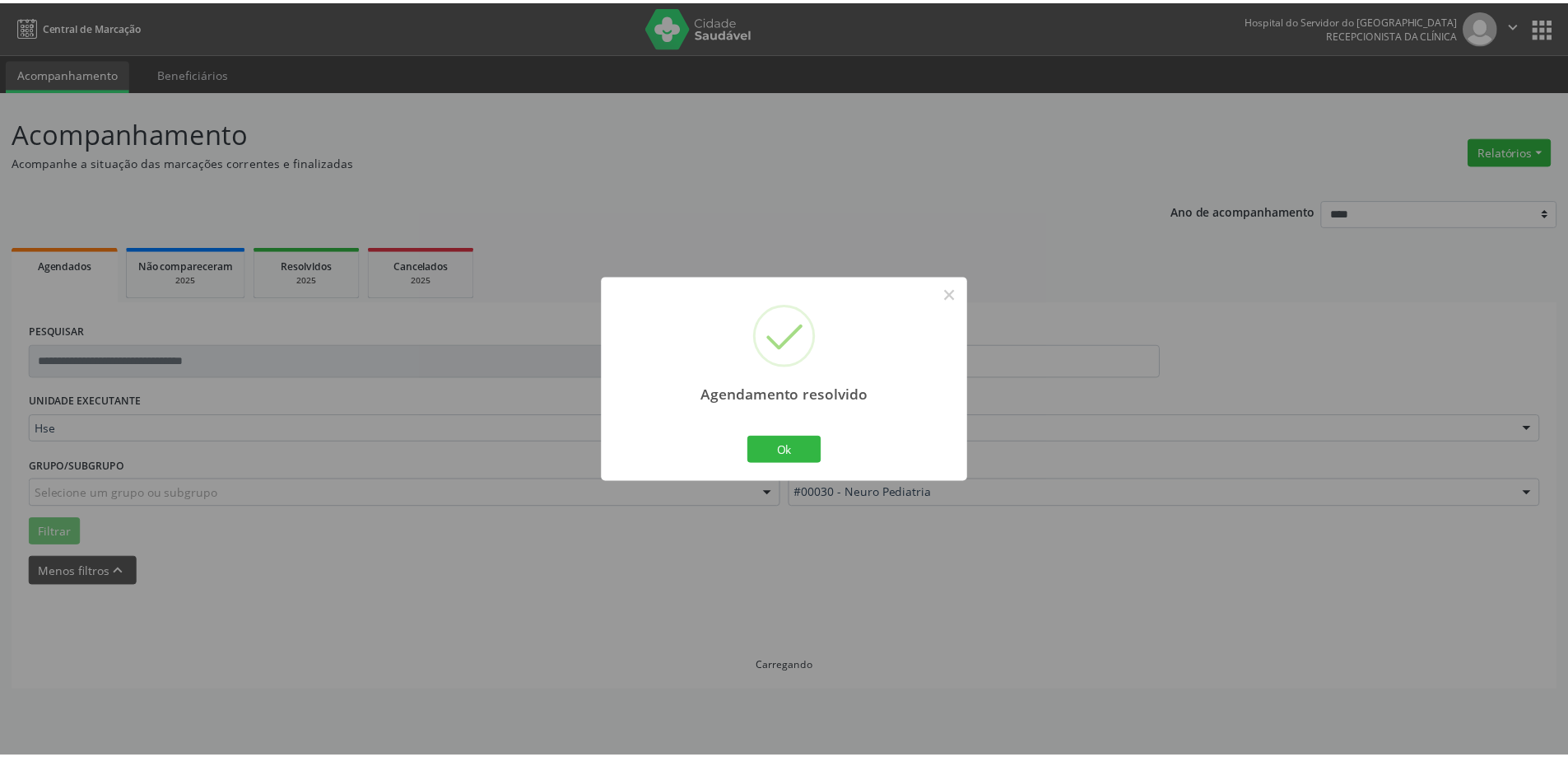
scroll to position [0, 0]
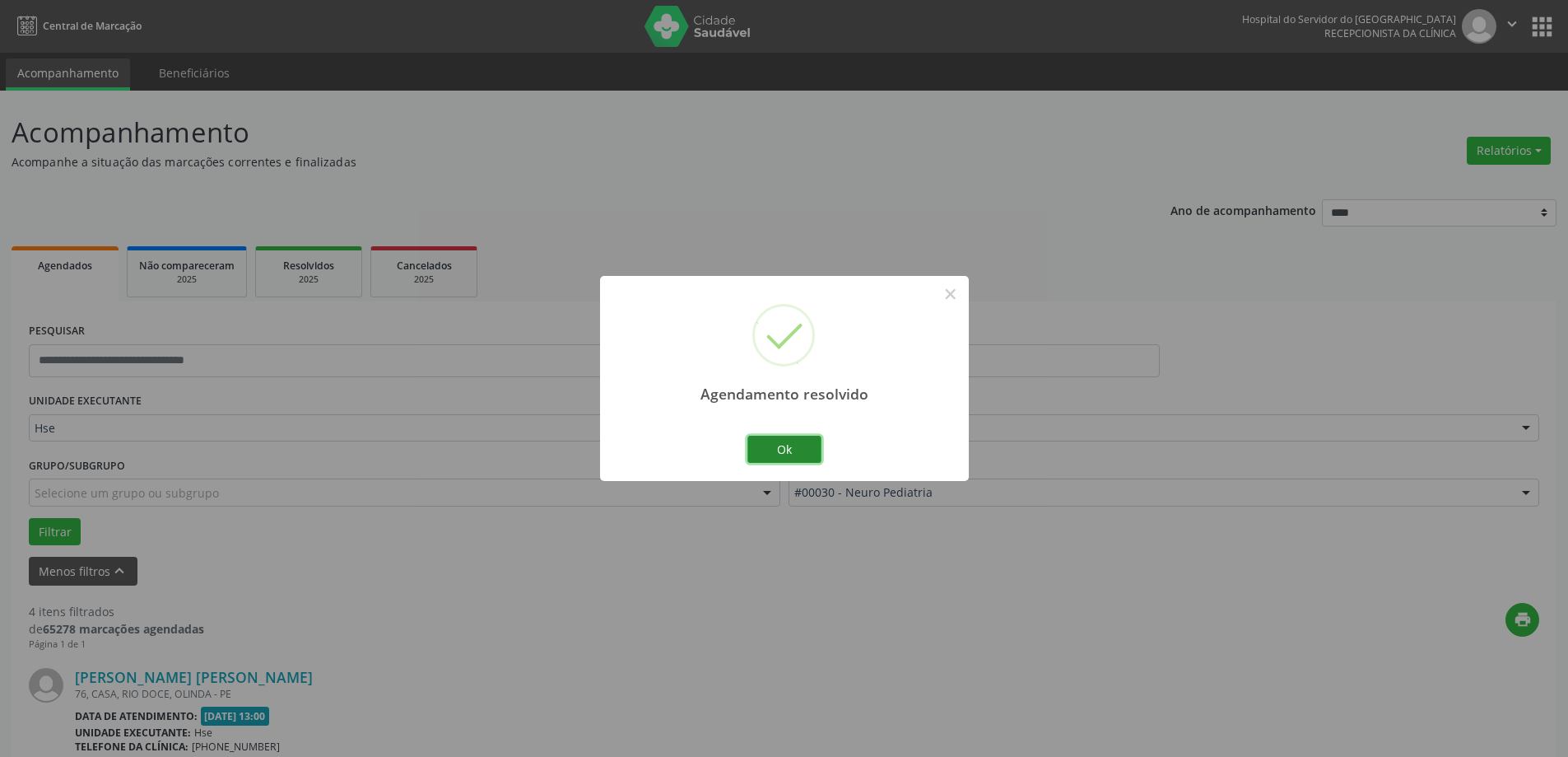
click at [797, 450] on button "Ok" at bounding box center [784, 449] width 74 height 28
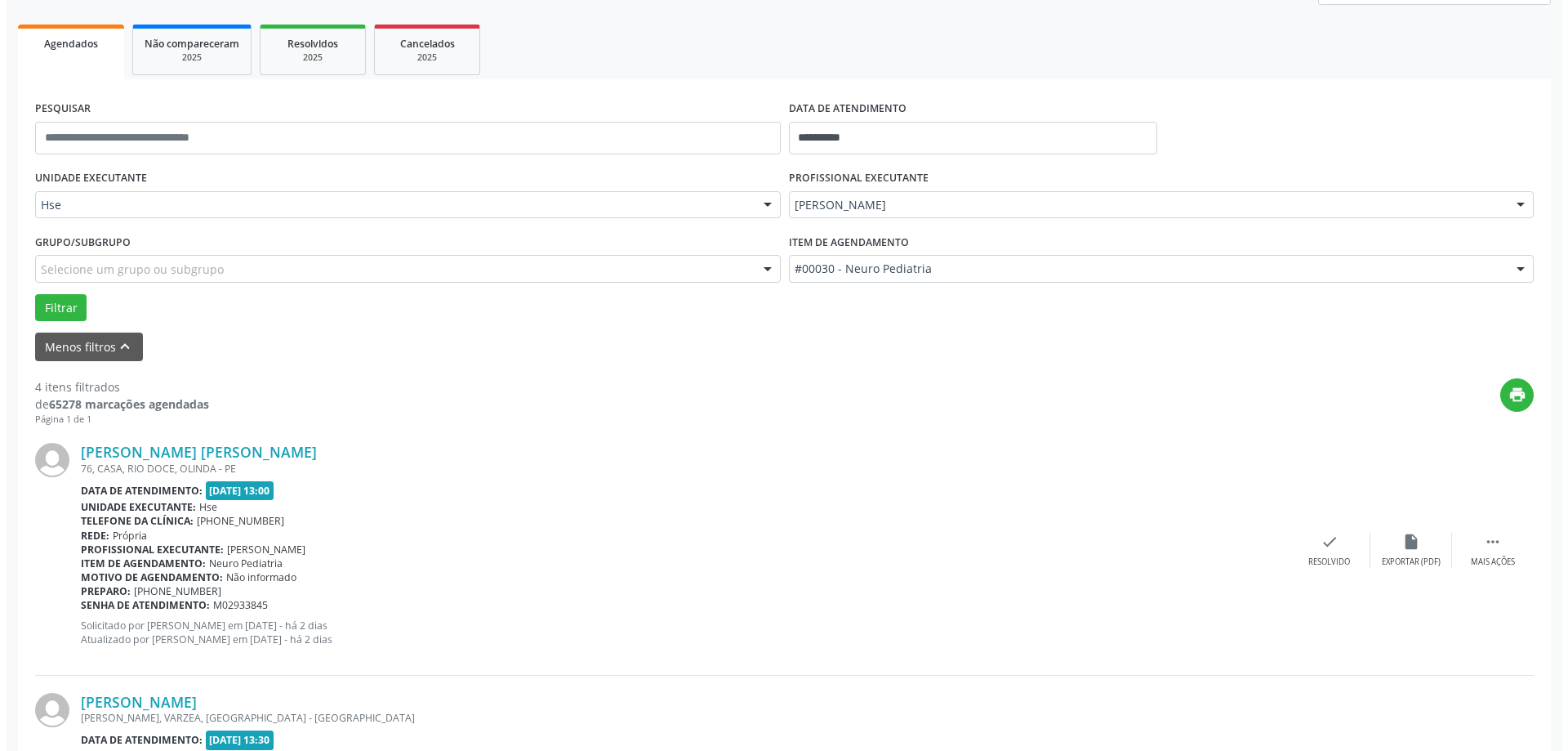
scroll to position [245, 0]
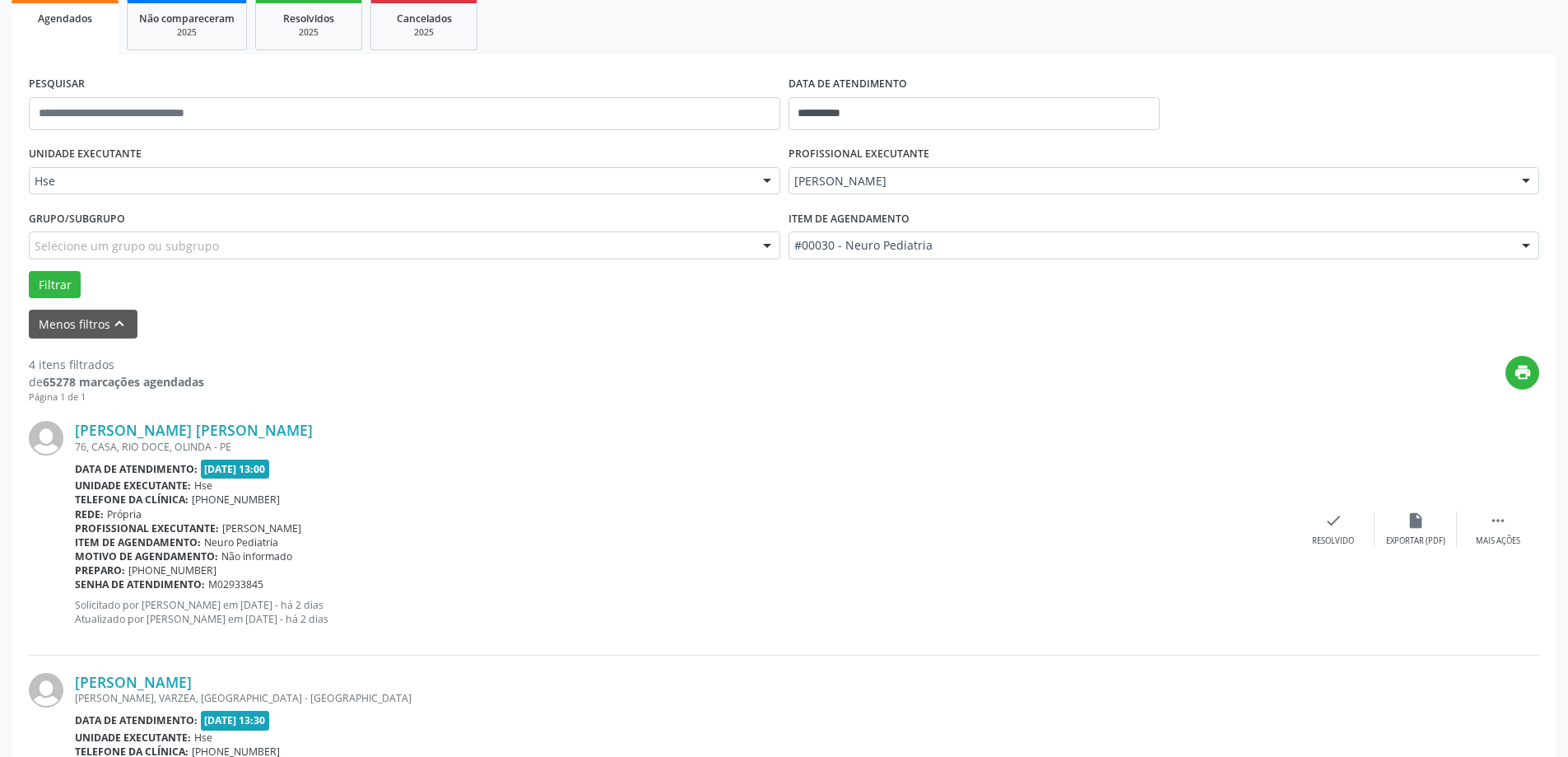
drag, startPoint x: 334, startPoint y: 606, endPoint x: 343, endPoint y: 605, distance: 9.1
click at [343, 605] on p "Solicitado por [PERSON_NAME] em [DATE] - há 2 dias Atualizado por [PERSON_NAME]…" at bounding box center [683, 611] width 1217 height 28
click at [515, 628] on div "[PERSON_NAME] [PERSON_NAME] 76, CASA, [GEOGRAPHIC_DATA], [GEOGRAPHIC_DATA] - PE…" at bounding box center [683, 528] width 1217 height 215
click at [1314, 535] on div "Resolvido" at bounding box center [1333, 541] width 42 height 12
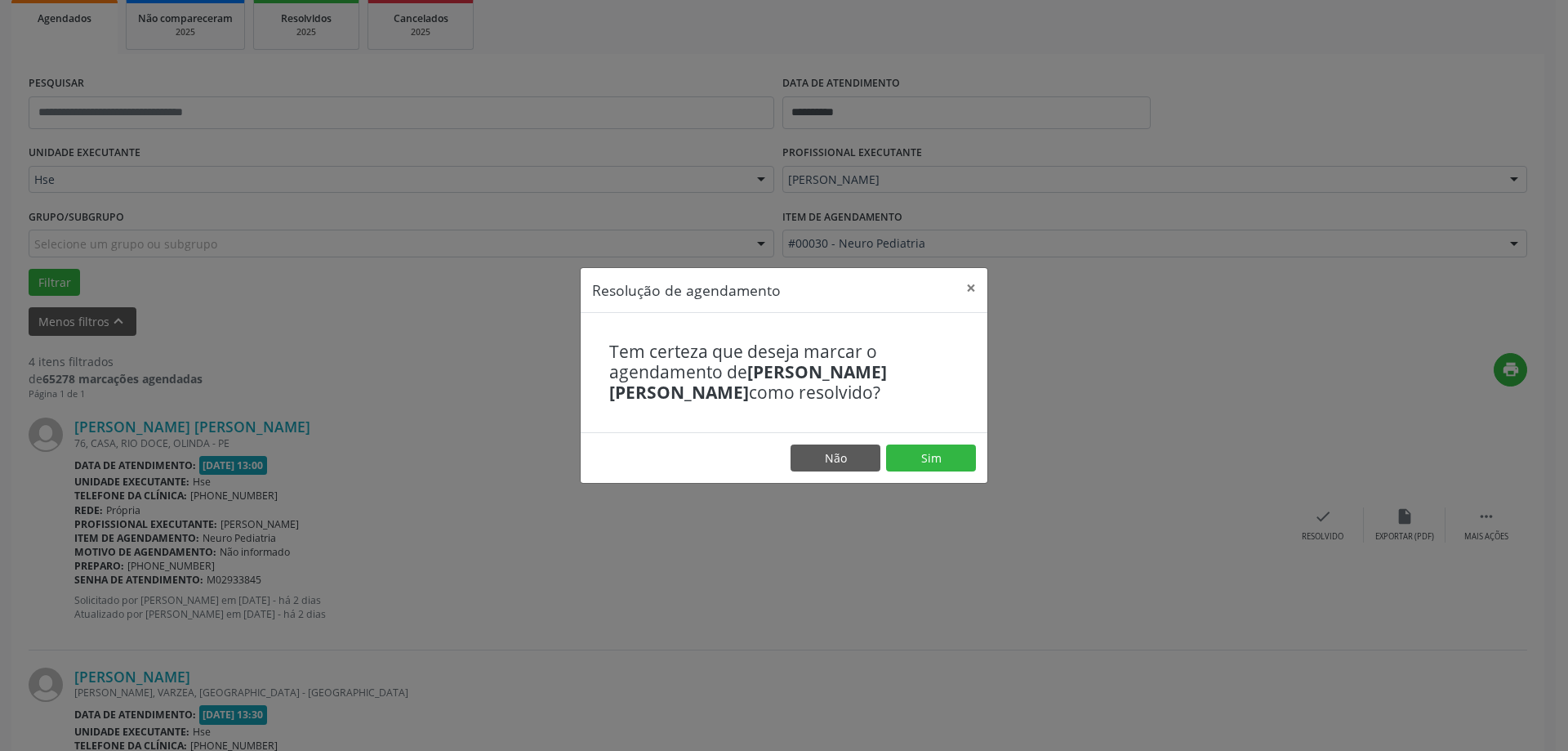
click at [953, 475] on footer "Não Sim" at bounding box center [784, 457] width 406 height 52
click at [948, 463] on button "Sim" at bounding box center [931, 458] width 90 height 28
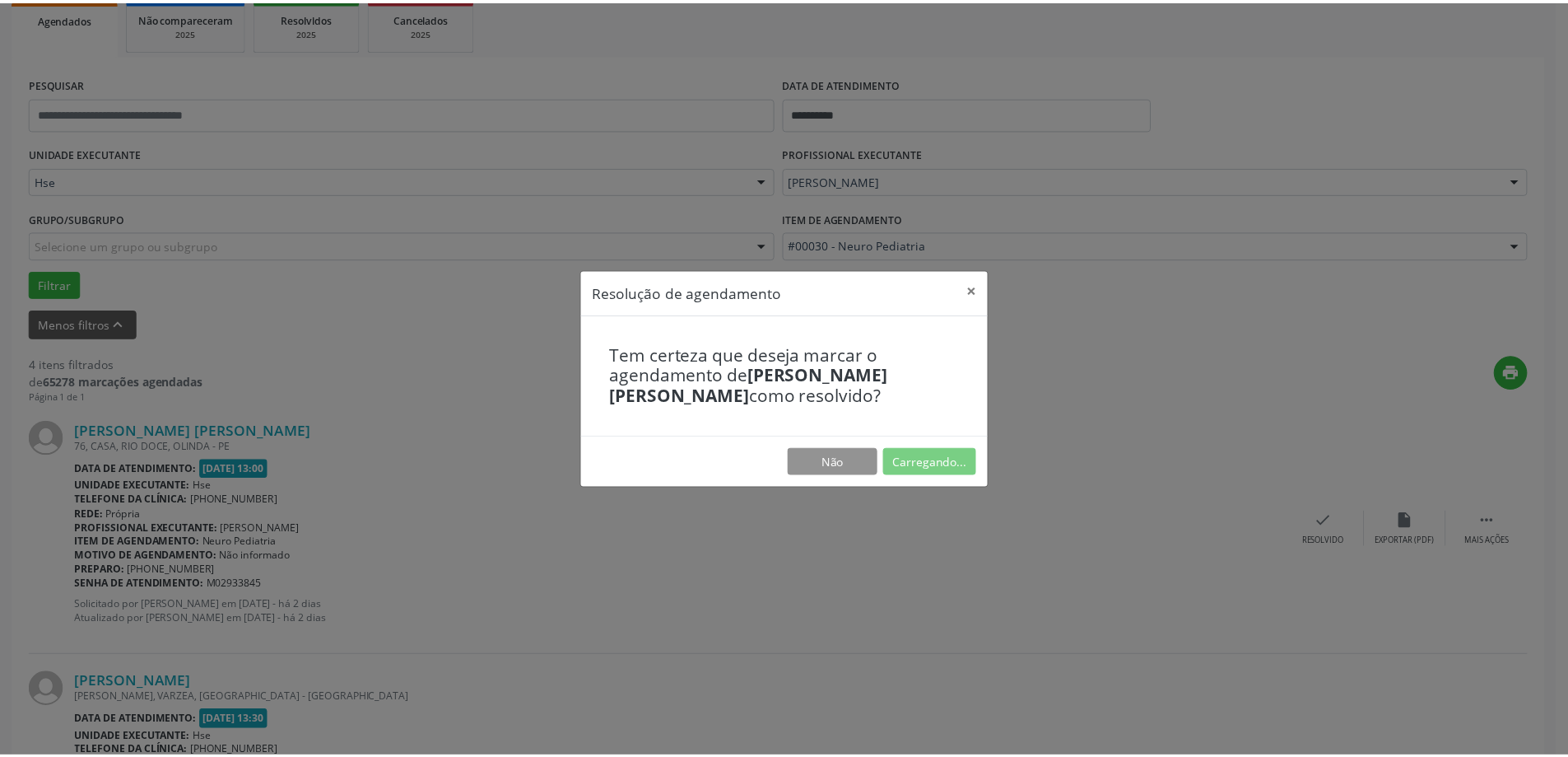
scroll to position [0, 0]
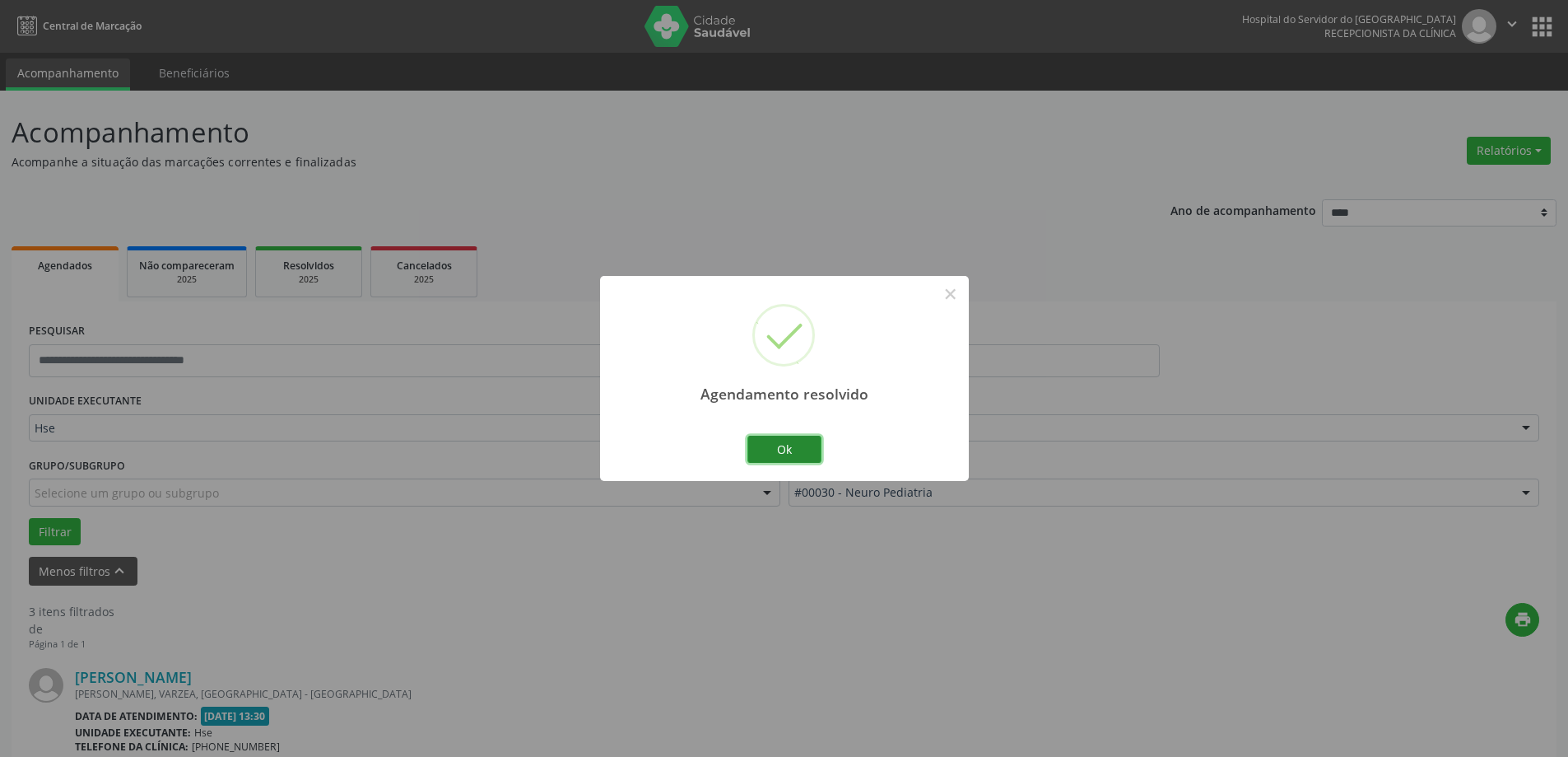
click at [780, 452] on button "Ok" at bounding box center [784, 449] width 74 height 28
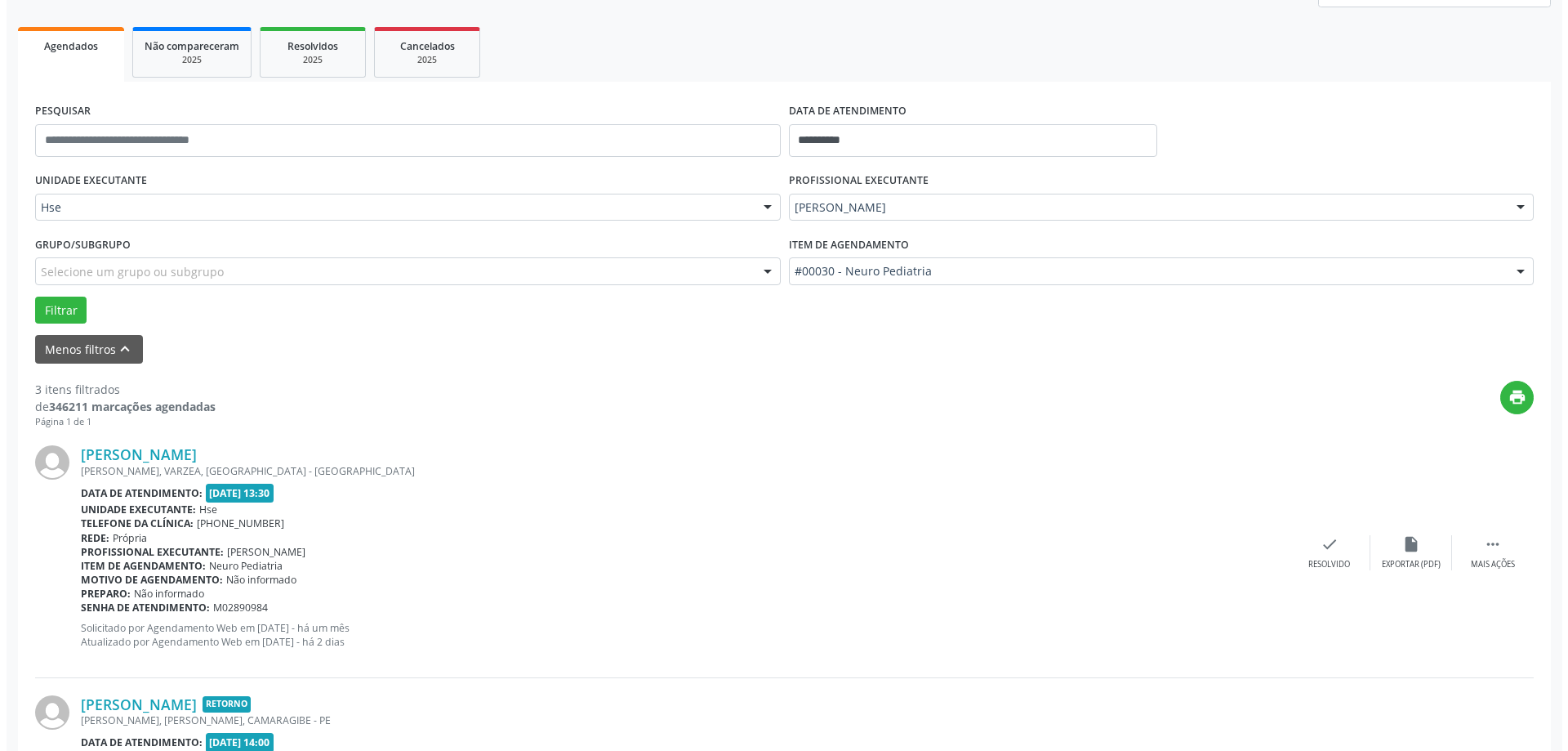
scroll to position [245, 0]
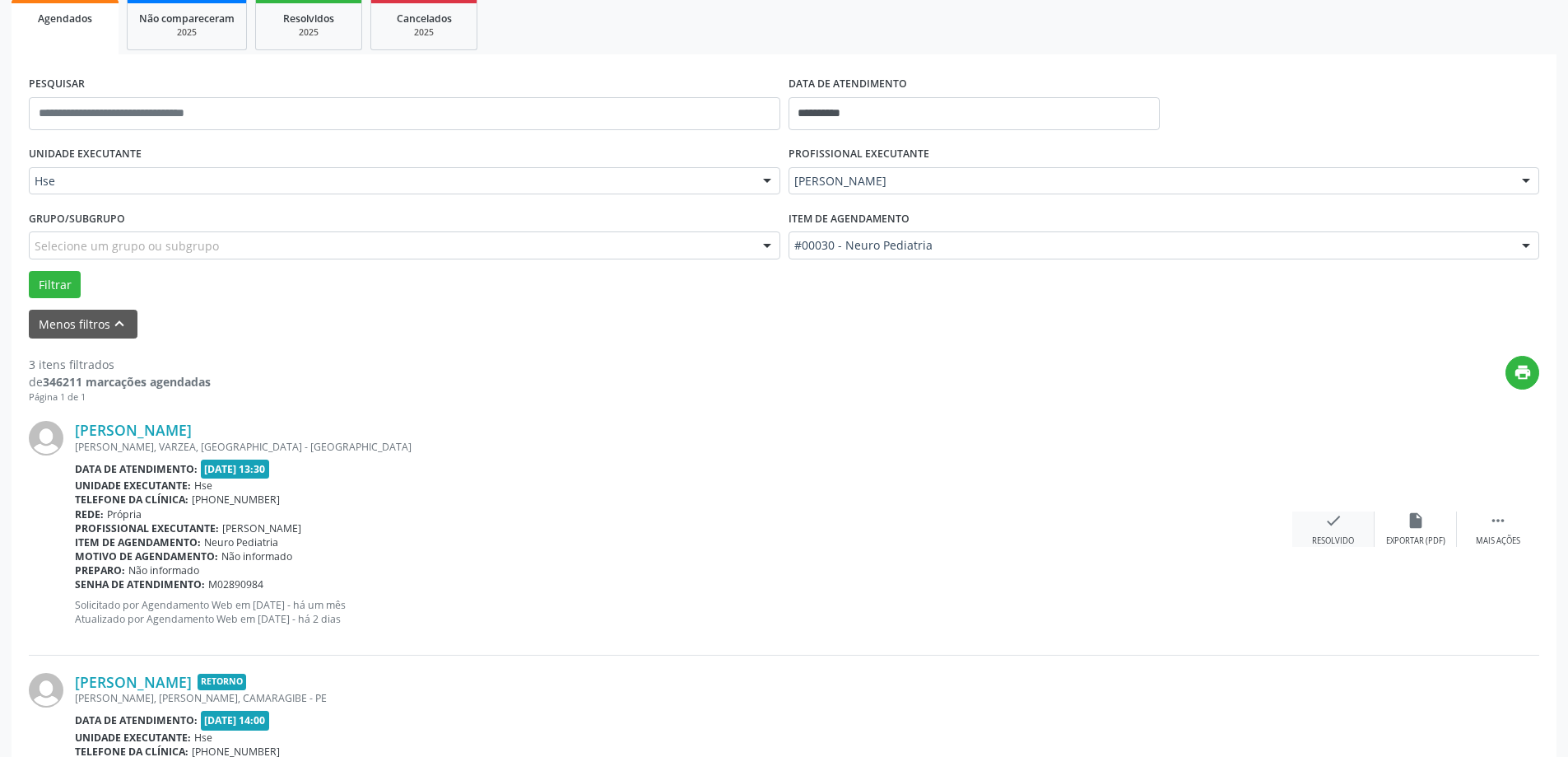
click at [1337, 532] on div "check Resolvido" at bounding box center [1334, 529] width 82 height 36
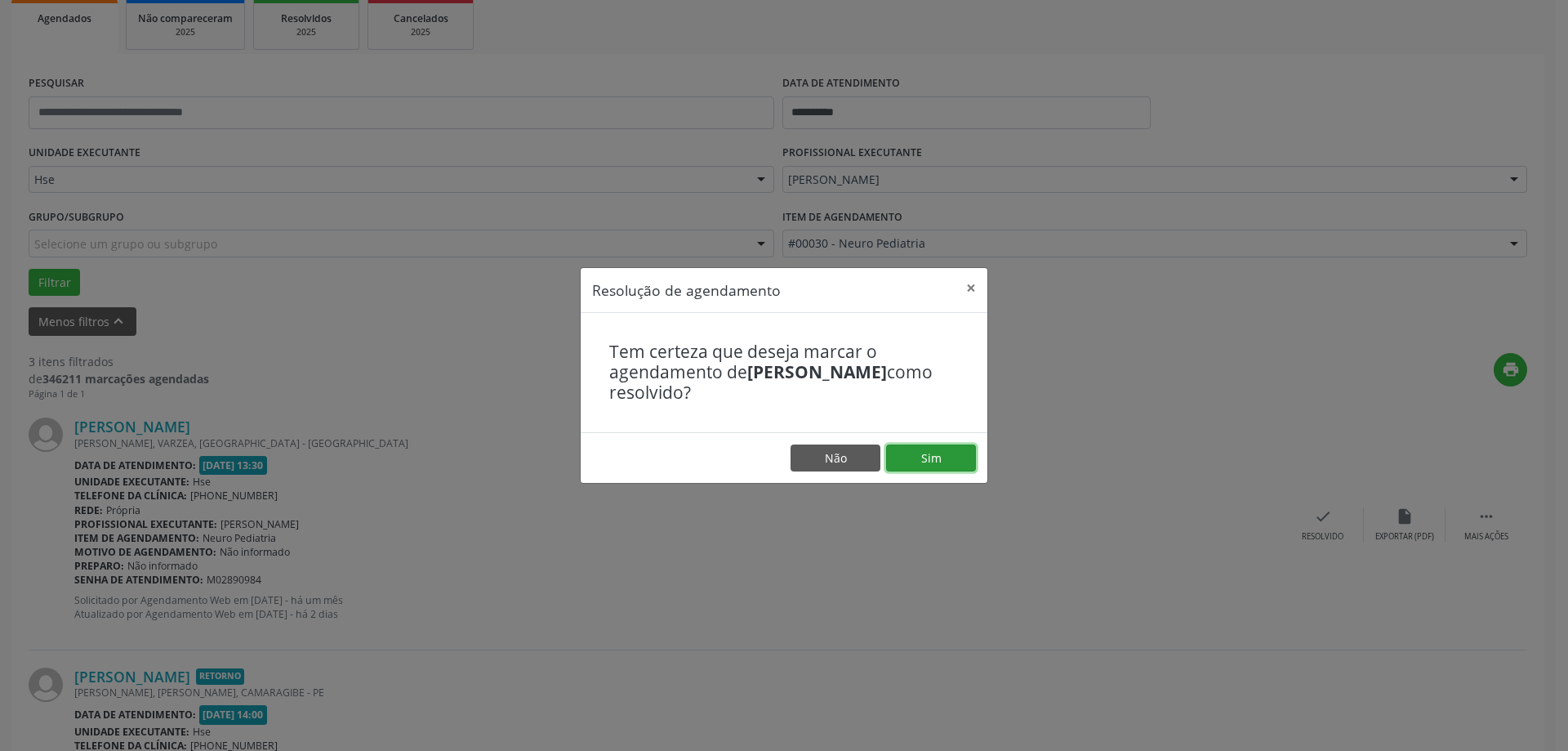
click at [927, 457] on button "Sim" at bounding box center [931, 458] width 90 height 28
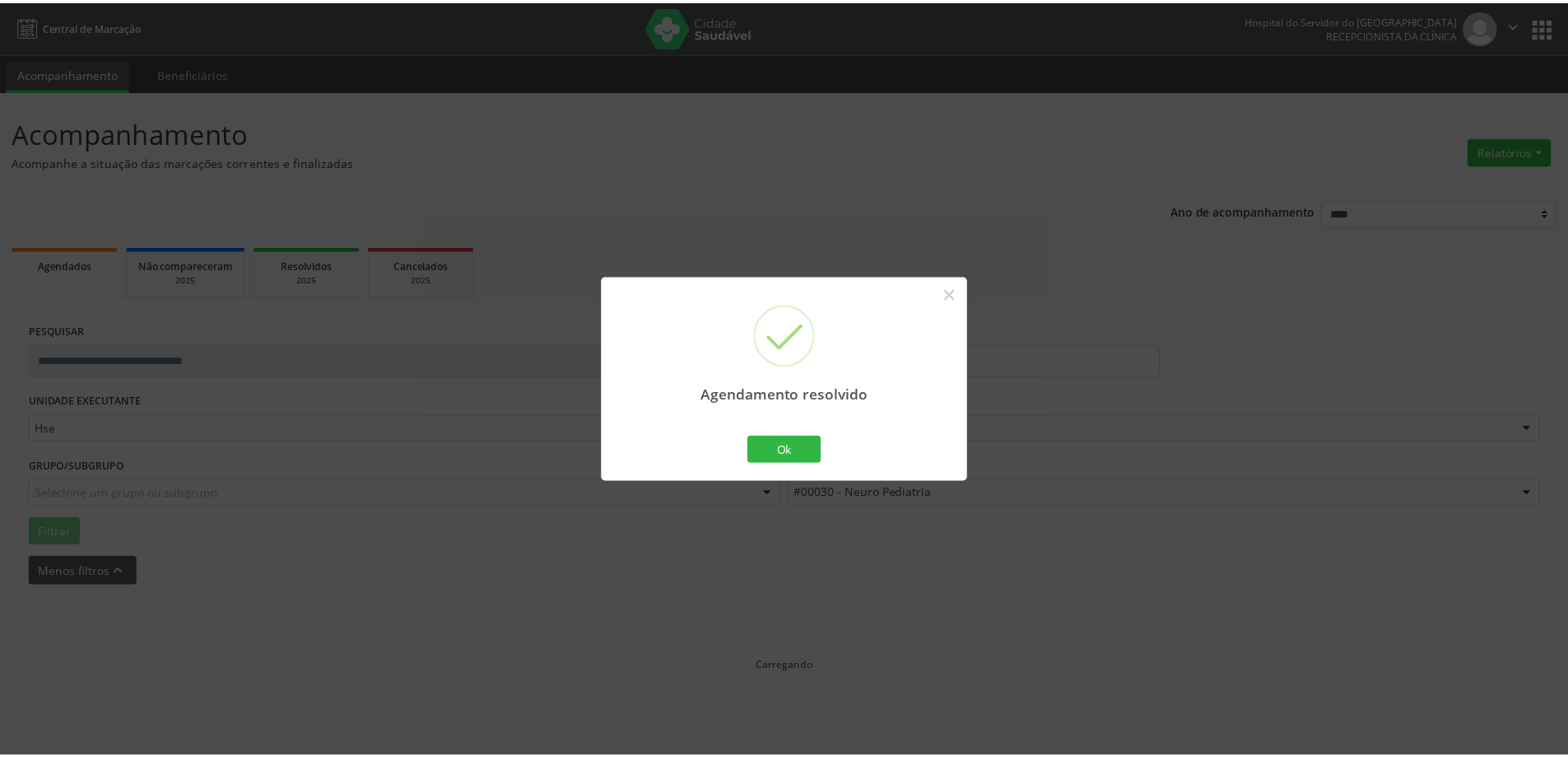
scroll to position [0, 0]
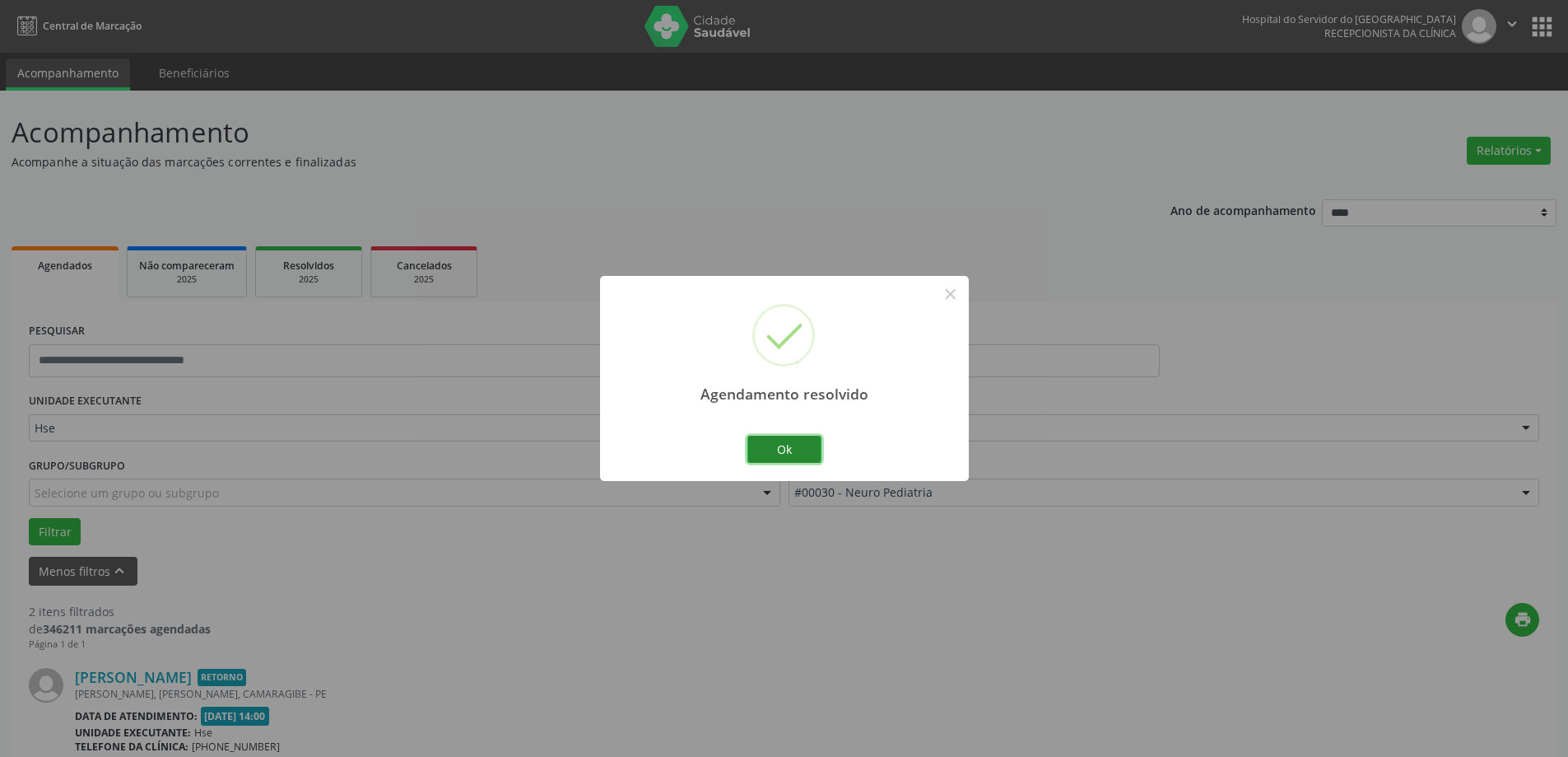
click at [807, 457] on button "Ok" at bounding box center [784, 449] width 74 height 28
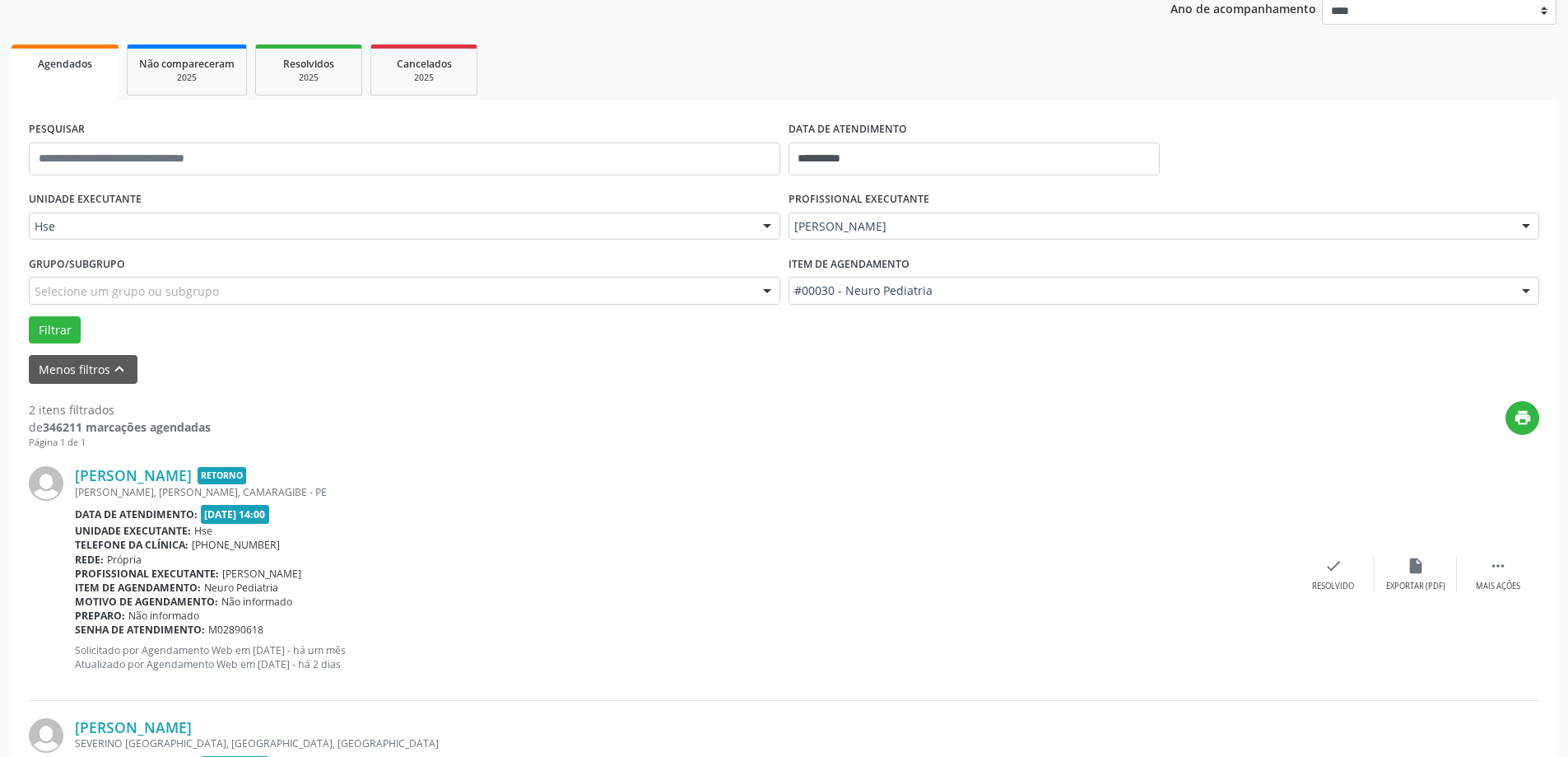
scroll to position [247, 0]
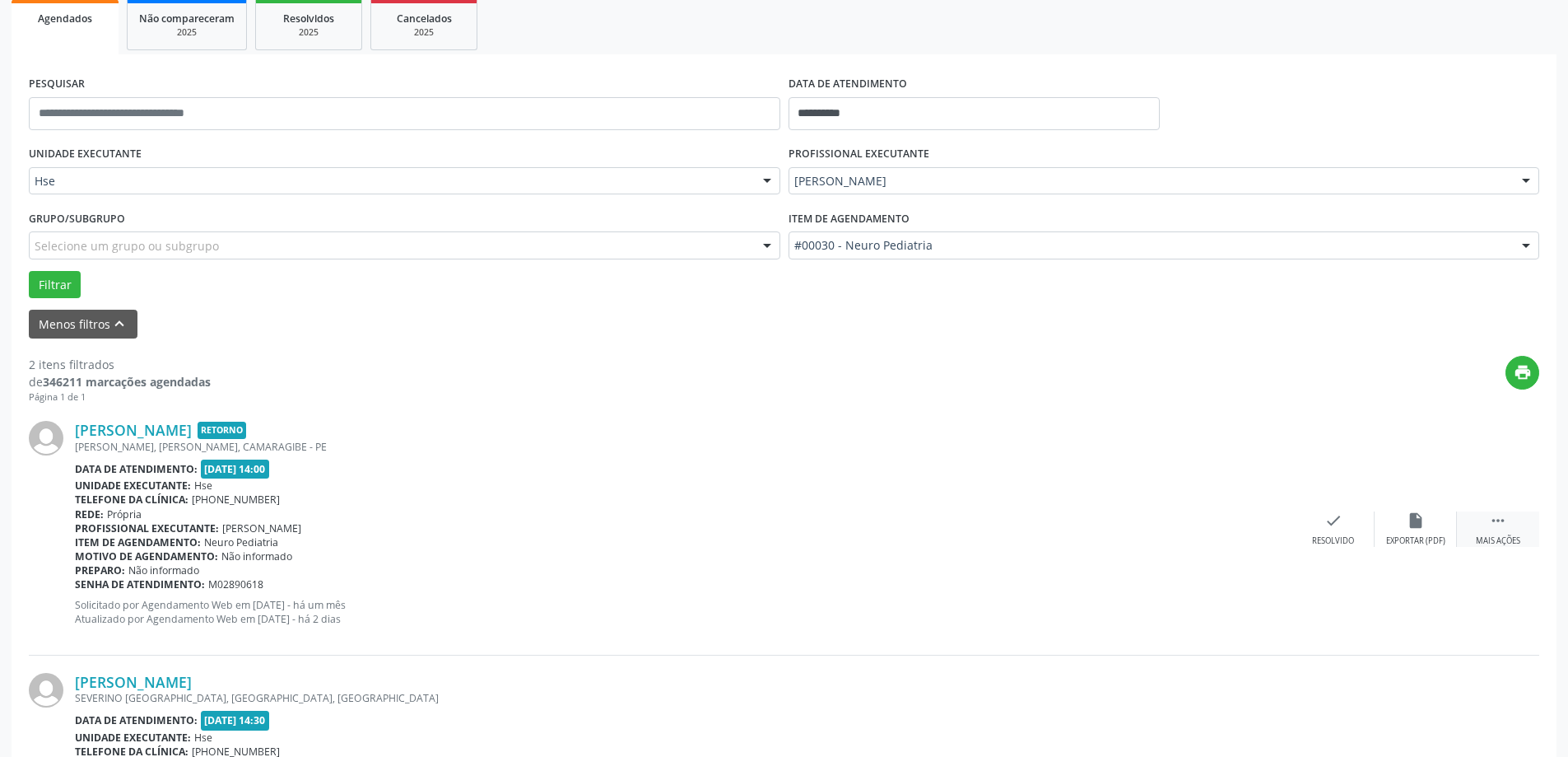
click at [1512, 532] on div " Mais ações" at bounding box center [1497, 529] width 82 height 36
click at [1393, 532] on div "alarm_off Não compareceu" at bounding box center [1416, 529] width 82 height 36
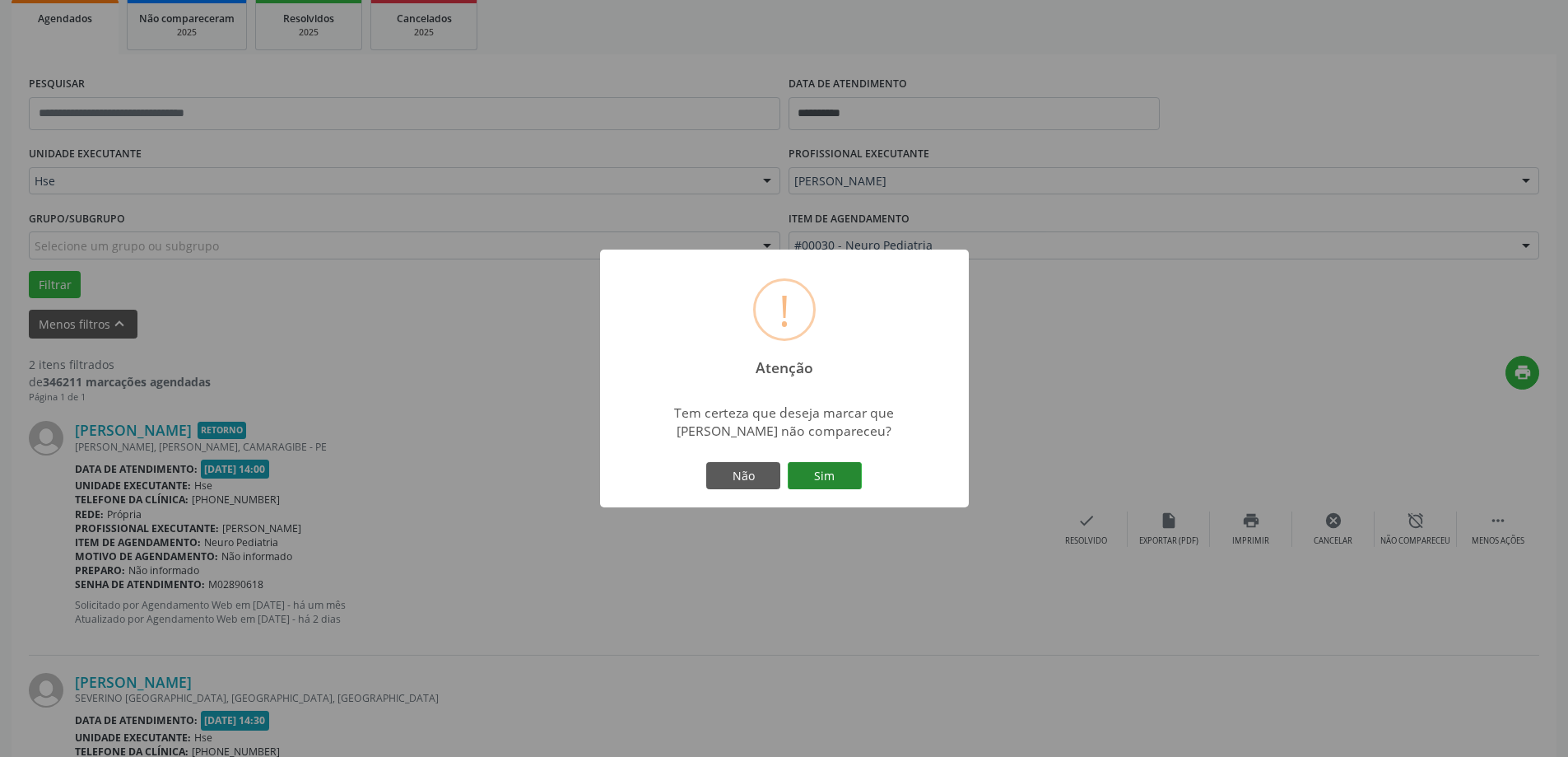
click at [810, 467] on button "Sim" at bounding box center [824, 476] width 74 height 28
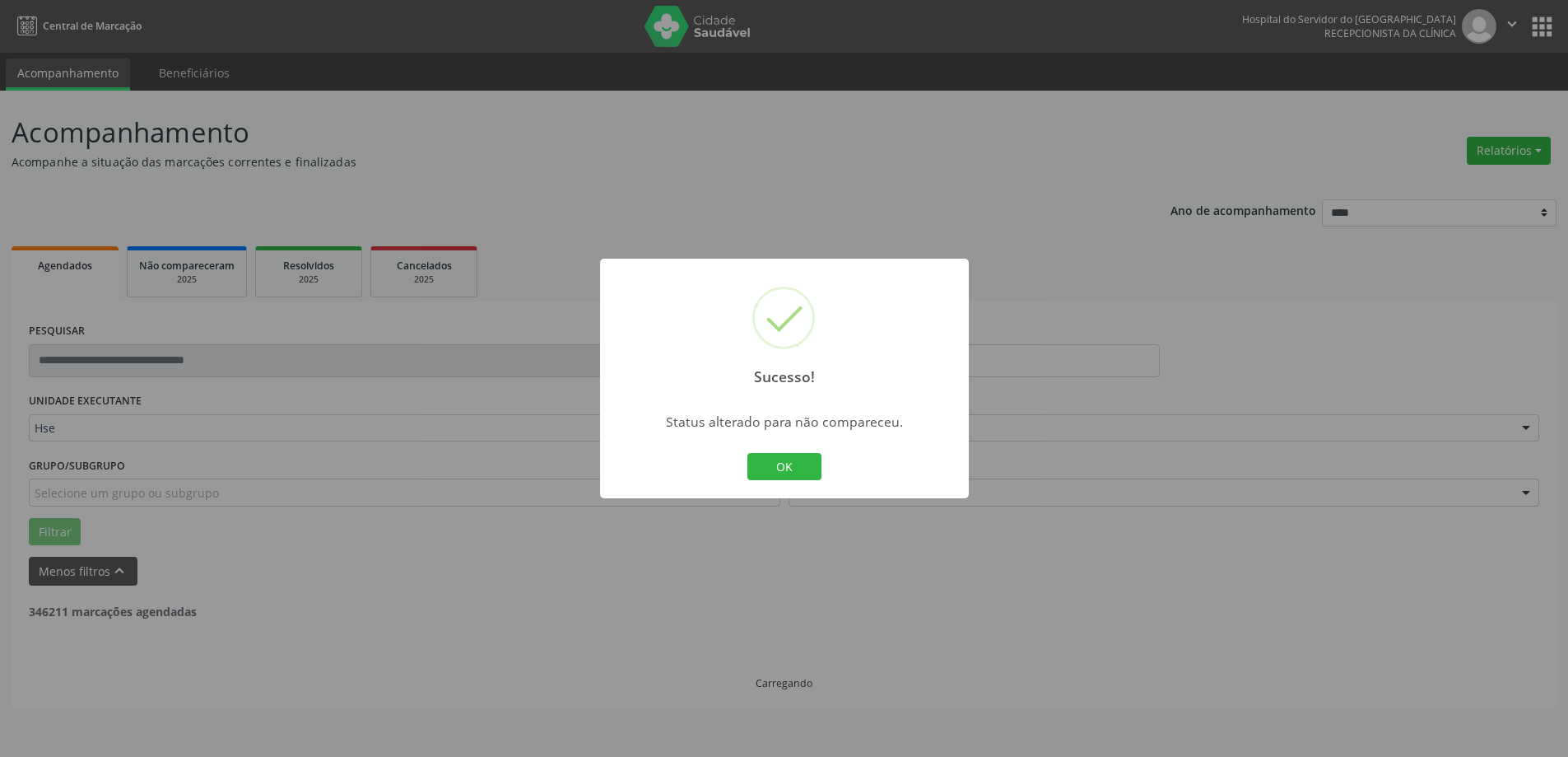
scroll to position [0, 0]
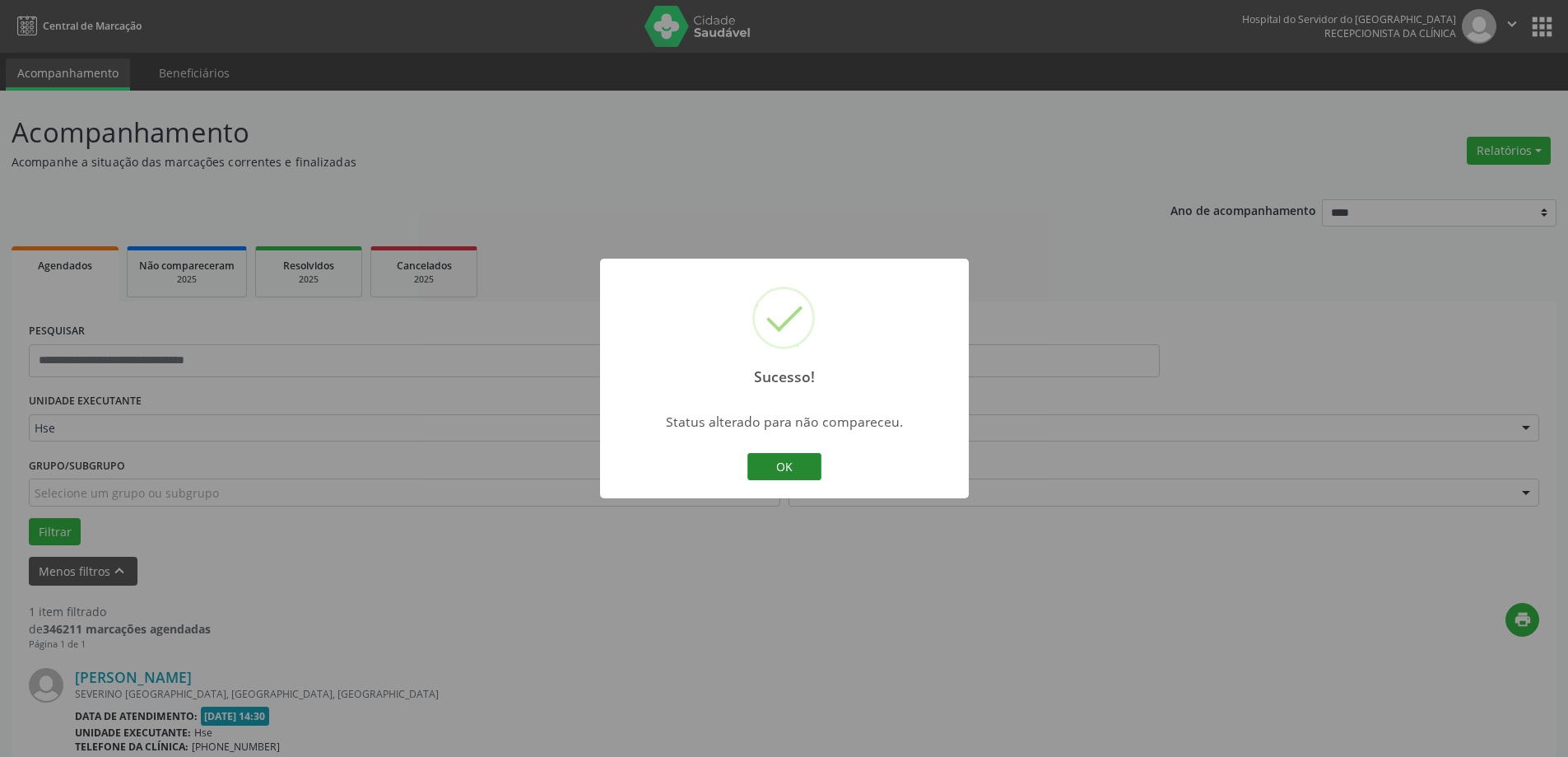
click at [787, 469] on button "OK" at bounding box center [784, 466] width 74 height 28
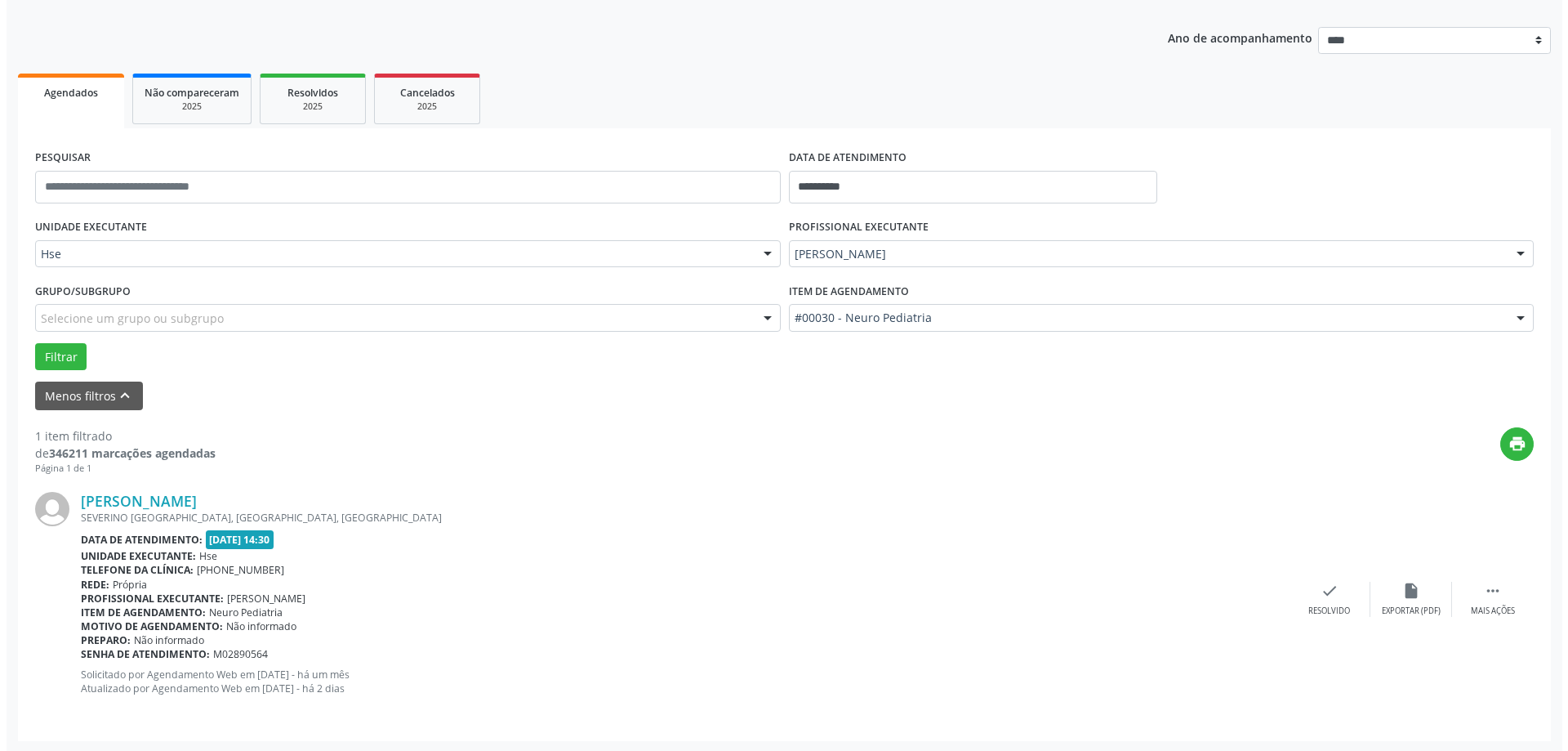
scroll to position [173, 0]
click at [1298, 593] on div "check Resolvido" at bounding box center [1323, 597] width 82 height 35
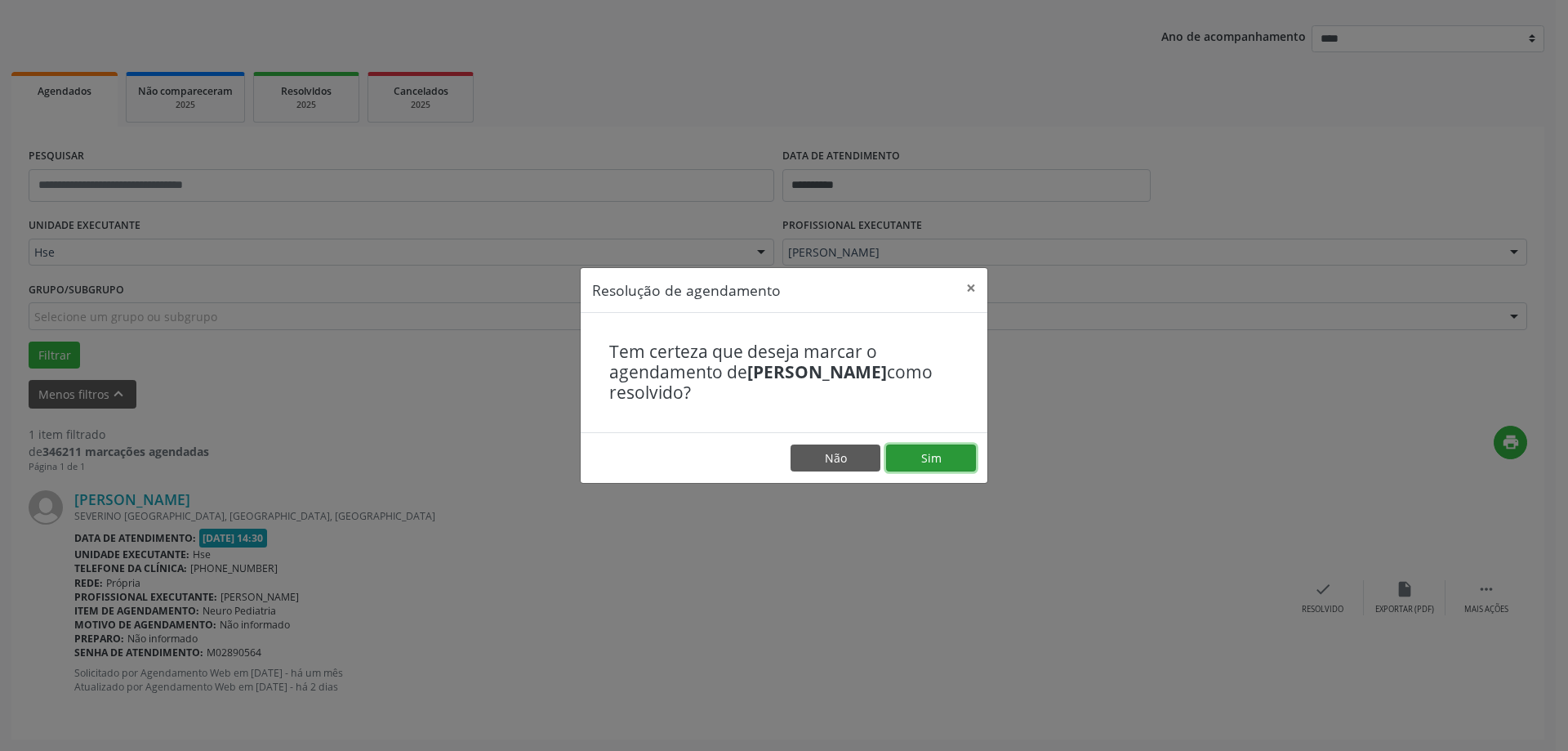
click at [928, 458] on button "Sim" at bounding box center [931, 458] width 90 height 28
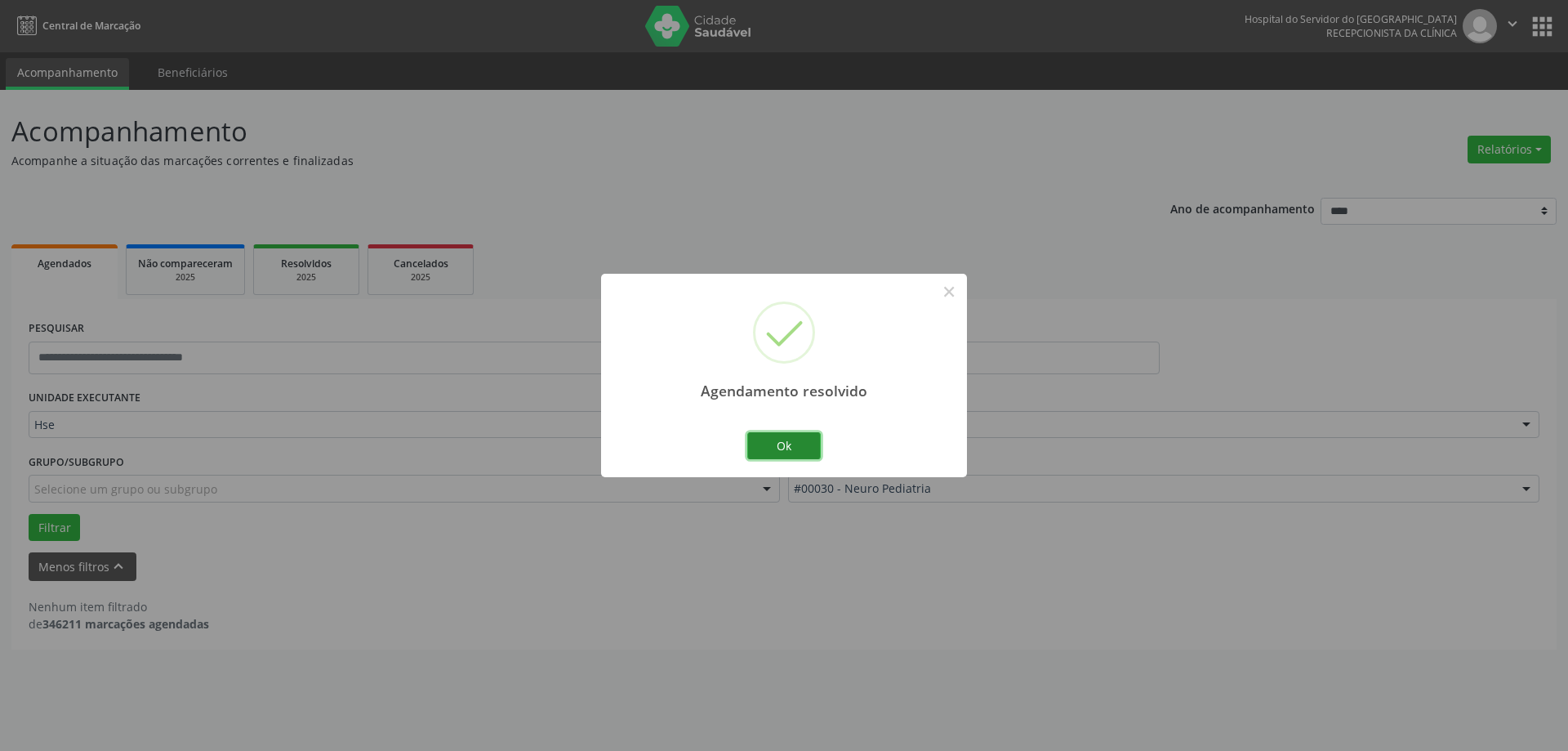
click at [790, 432] on button "Ok" at bounding box center [784, 446] width 74 height 28
